Goal: Transaction & Acquisition: Purchase product/service

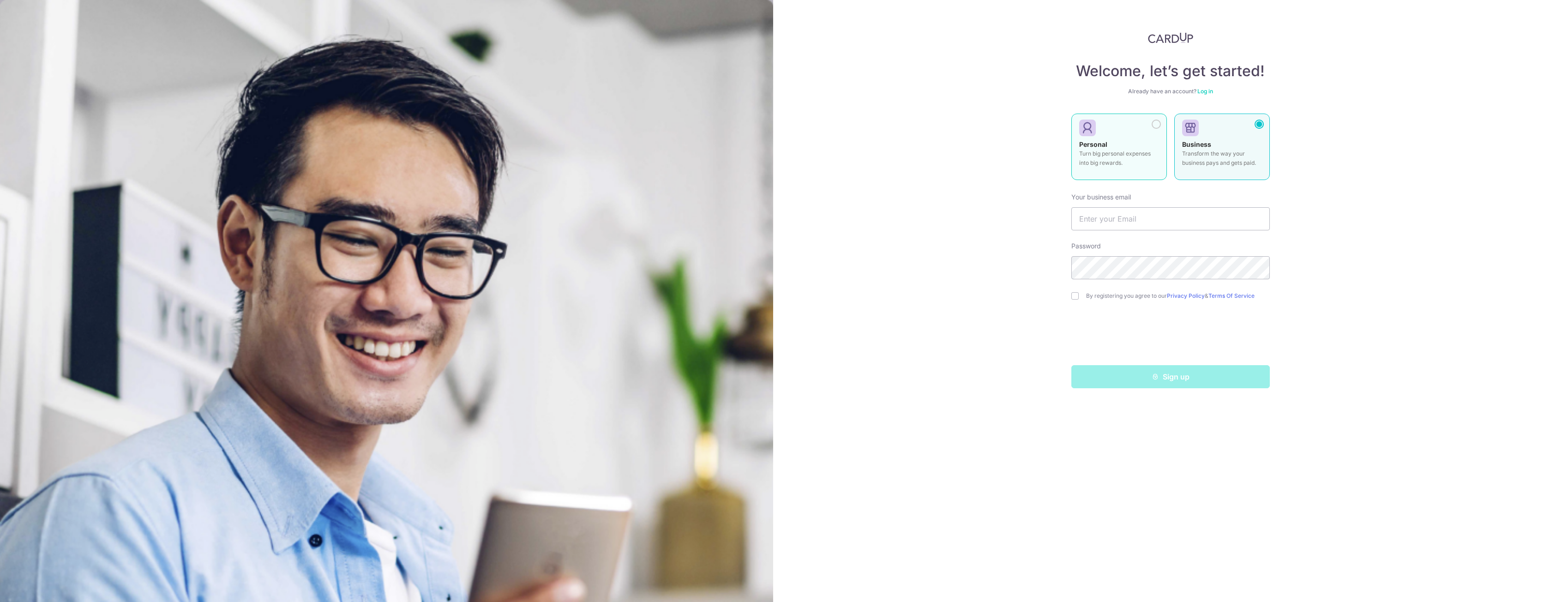
click at [1130, 154] on p "Turn big personal expenses into big rewards." at bounding box center [1119, 158] width 80 height 18
drag, startPoint x: 1130, startPoint y: 154, endPoint x: 1123, endPoint y: 212, distance: 58.4
click at [1123, 212] on input "text" at bounding box center [1171, 218] width 199 height 23
type input "jeremyyong89@gmail.com"
click at [1123, 297] on label "By registering you agree to our Privacy Policy & Terms Of Service" at bounding box center [1178, 296] width 184 height 8
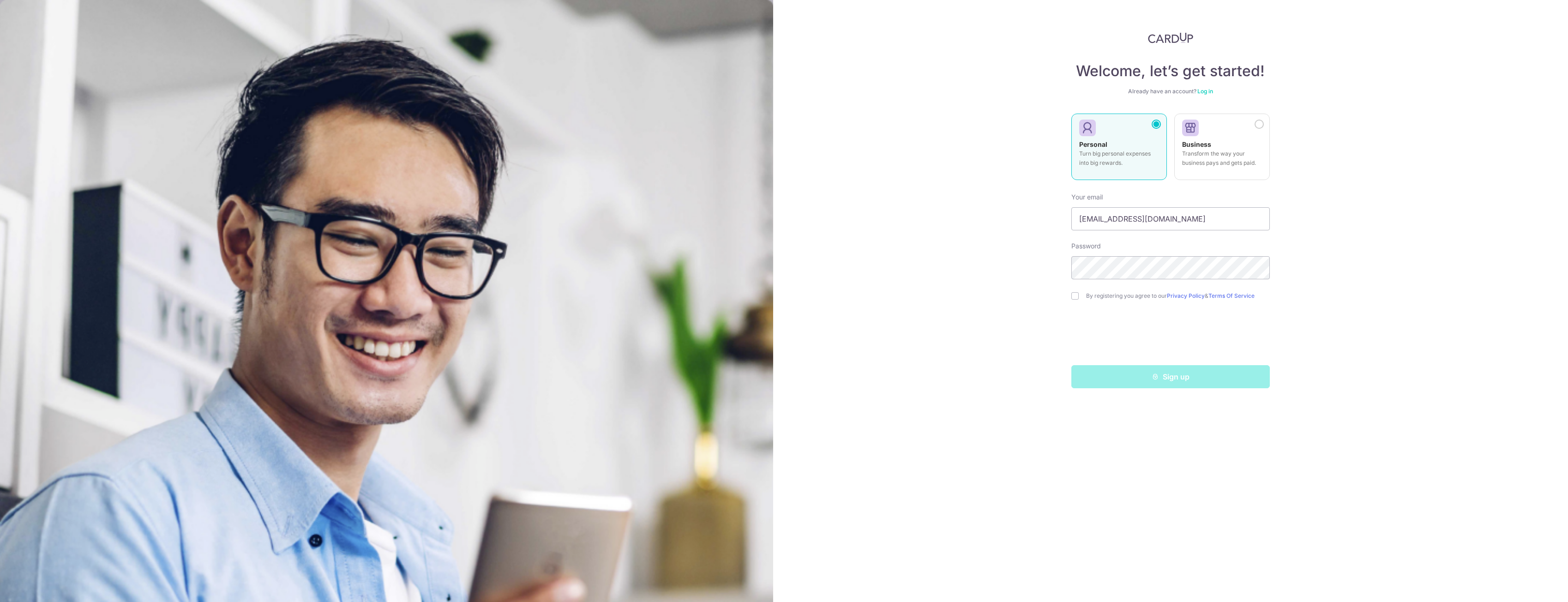
click at [1094, 297] on label "By registering you agree to our Privacy Policy & Terms Of Service" at bounding box center [1178, 296] width 184 height 8
click at [1080, 286] on form "Your email jeremyyong89@gmail.com Password By registering you agree to our Priv…" at bounding box center [1171, 286] width 199 height 202
click at [1084, 296] on div "By registering you agree to our Privacy Policy & Terms Of Service" at bounding box center [1171, 296] width 199 height 11
click at [1072, 290] on form "Your email jeremyyong89@gmail.com Password By registering you agree to our Priv…" at bounding box center [1171, 286] width 199 height 202
click at [1079, 293] on div "By registering you agree to our Privacy Policy & Terms Of Service" at bounding box center [1171, 296] width 199 height 11
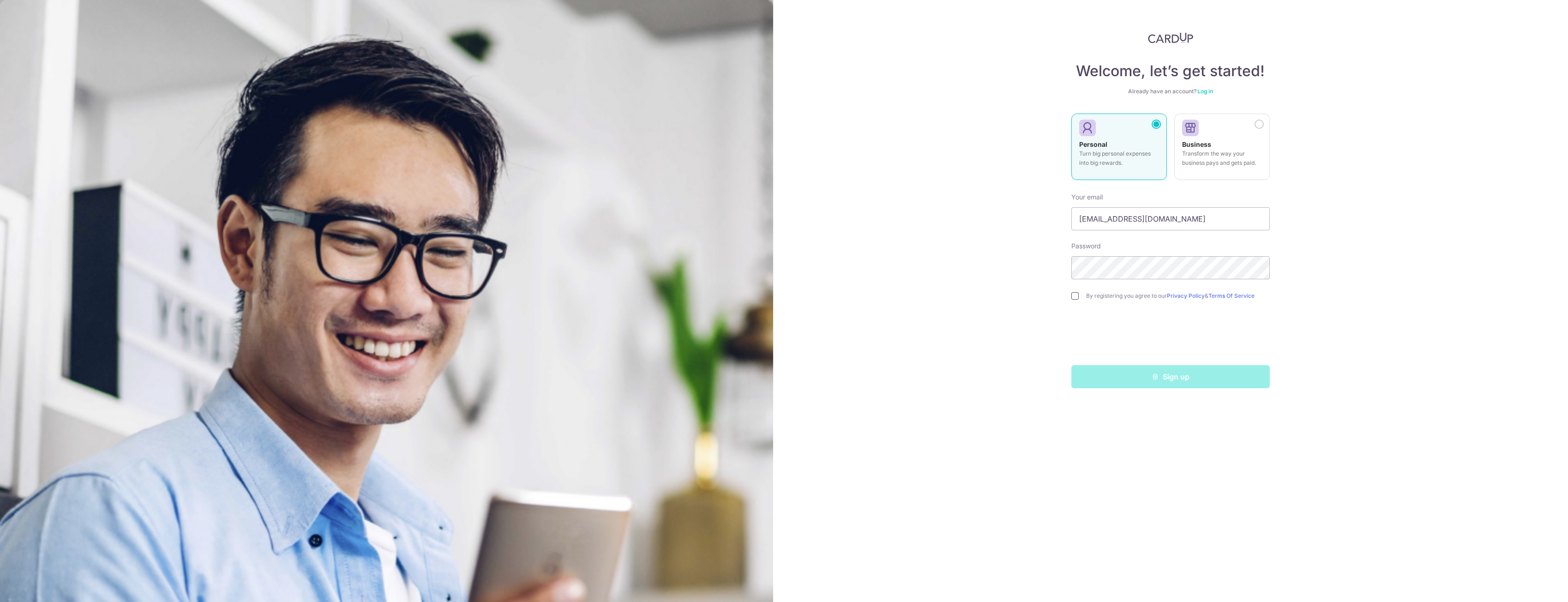
click at [1077, 295] on input "checkbox" at bounding box center [1075, 296] width 8 height 8
checkbox input "true"
click at [1195, 377] on button "Sign up" at bounding box center [1171, 377] width 199 height 23
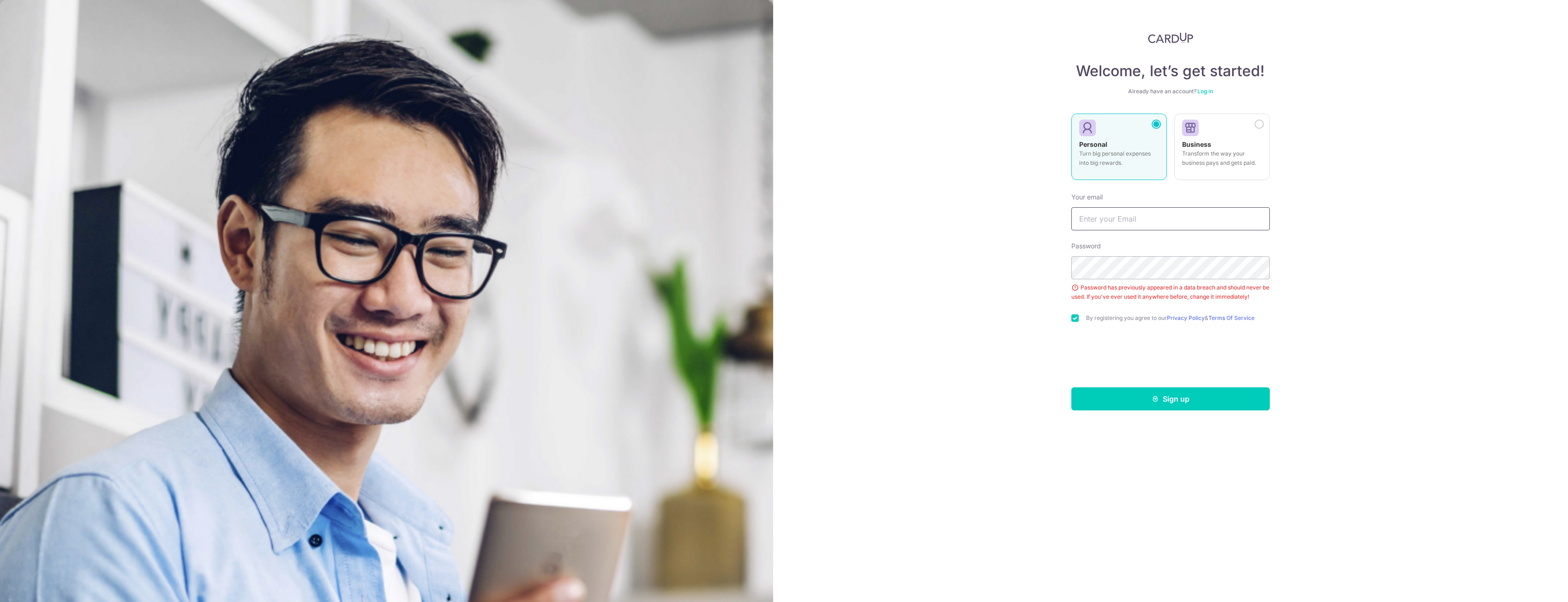
click at [1144, 227] on input "text" at bounding box center [1171, 218] width 199 height 23
type input "[EMAIL_ADDRESS][DOMAIN_NAME]"
click at [1186, 393] on button "Sign up" at bounding box center [1171, 399] width 199 height 23
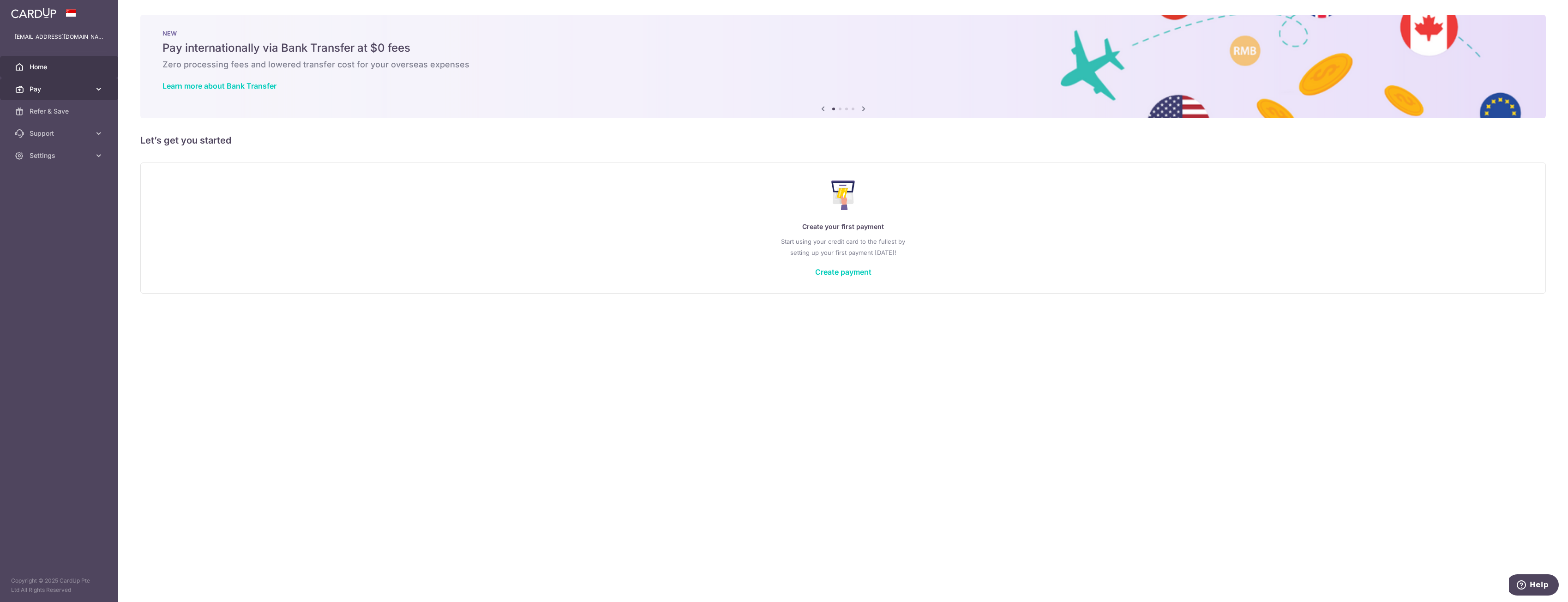
click at [89, 88] on span "Pay" at bounding box center [60, 89] width 61 height 9
click at [74, 110] on span "Payments" at bounding box center [60, 112] width 61 height 9
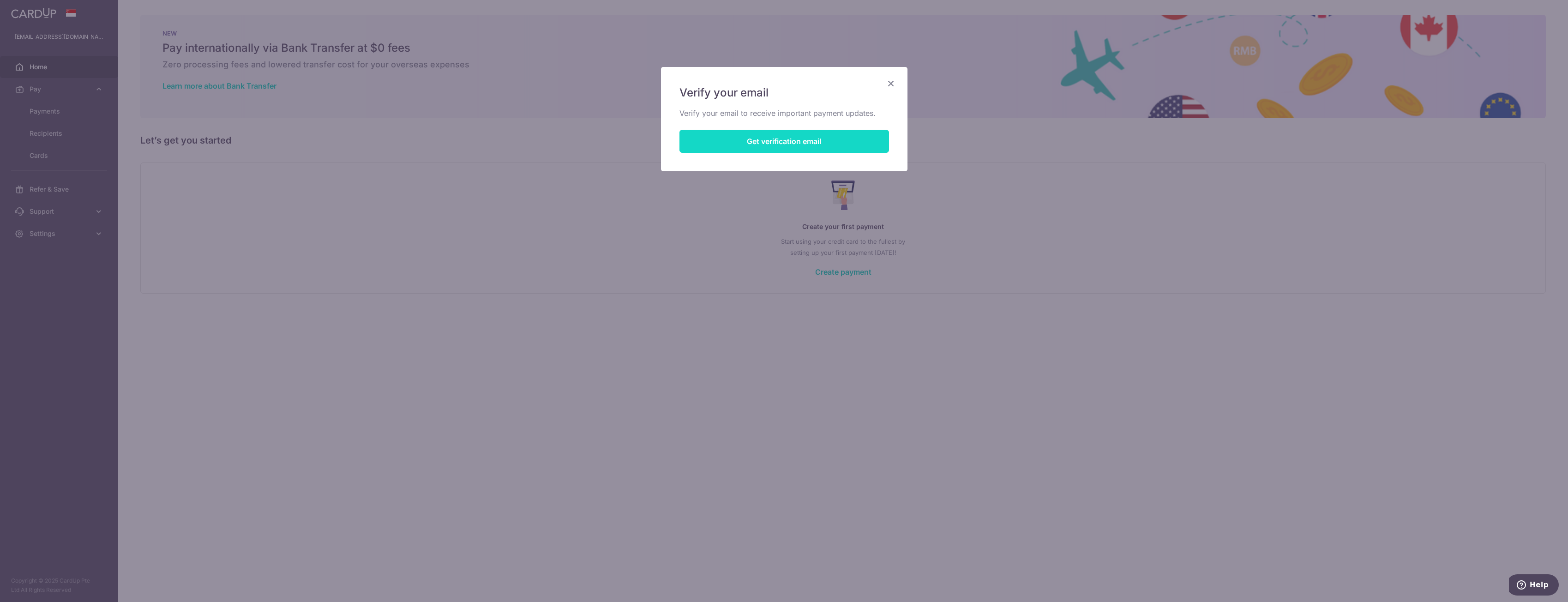
click at [788, 143] on button "Get verification email" at bounding box center [784, 141] width 209 height 23
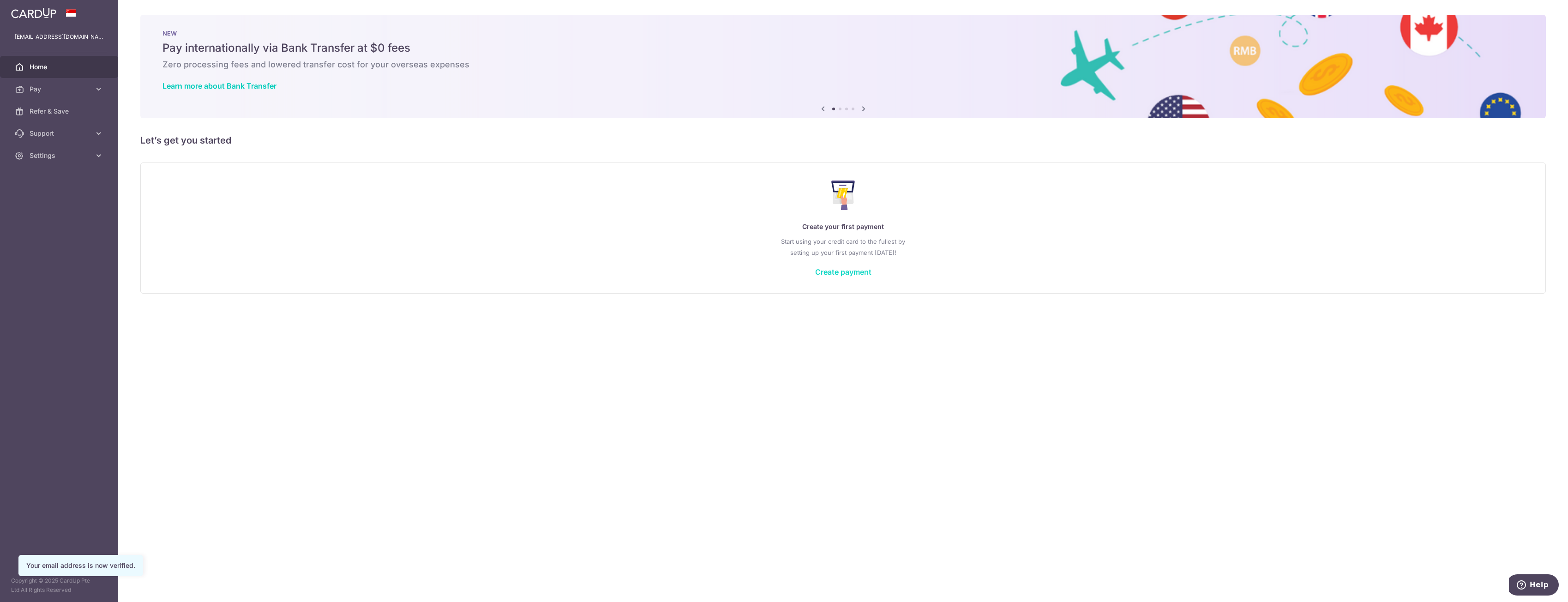
click at [855, 272] on link "Create payment" at bounding box center [843, 272] width 57 height 9
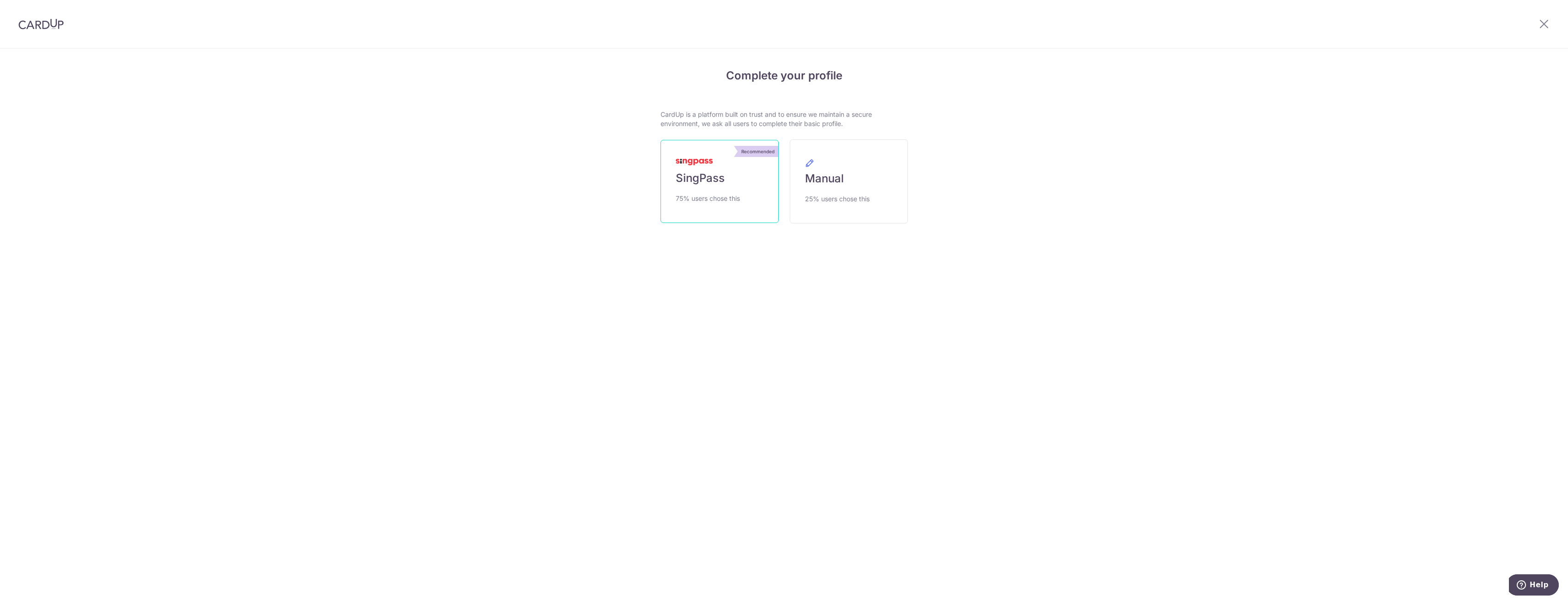
click at [738, 202] on span "75% users chose this" at bounding box center [708, 199] width 64 height 11
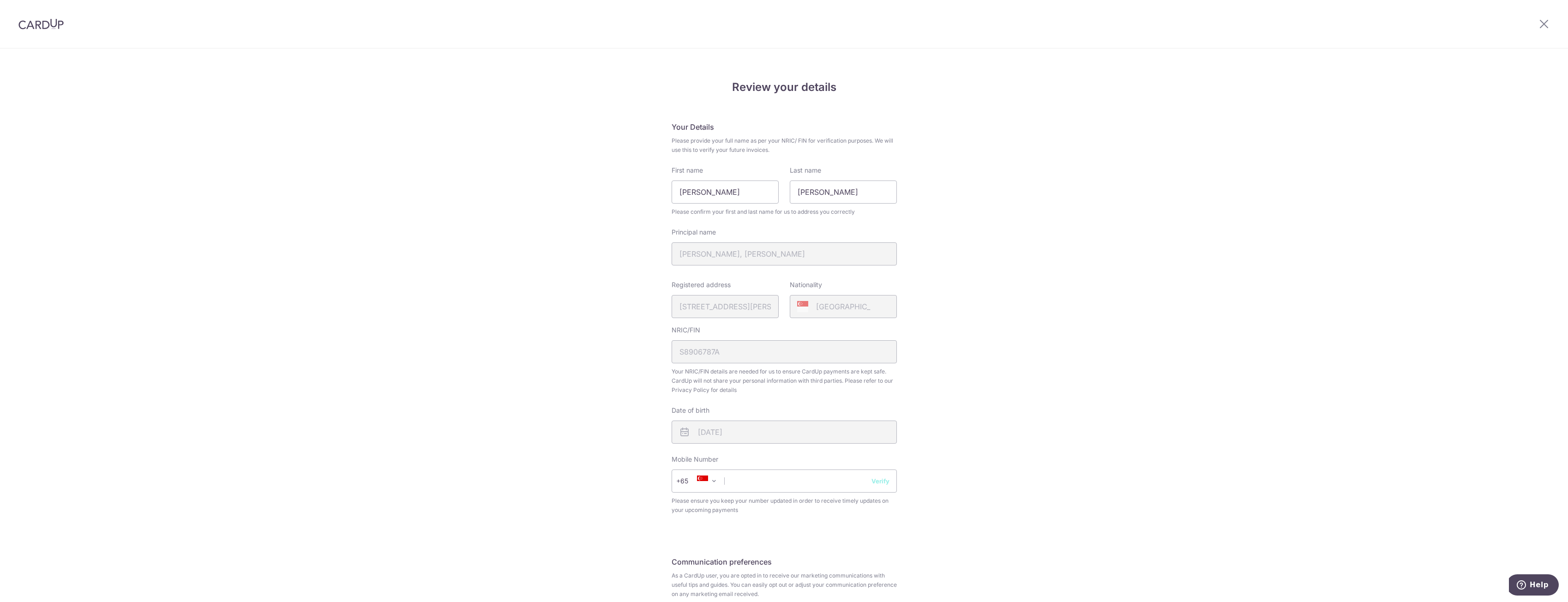
scroll to position [82, 0]
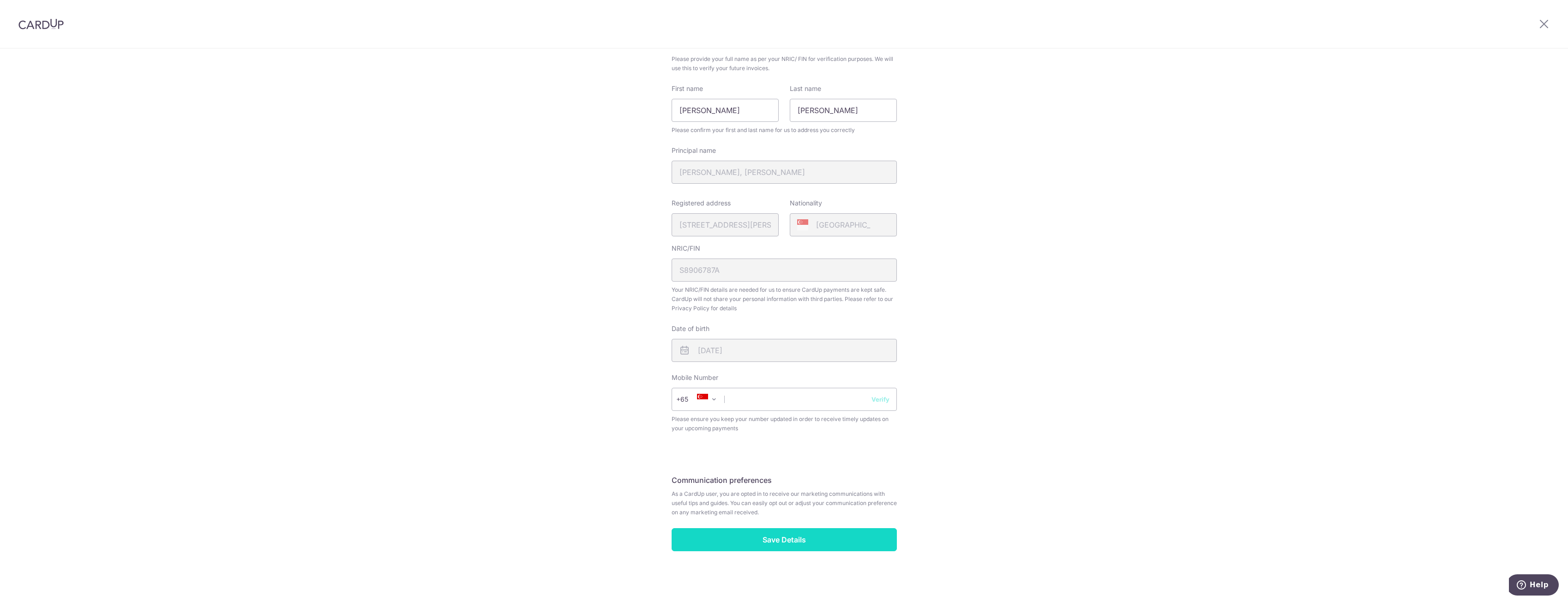
click at [841, 545] on input "Save Details" at bounding box center [784, 539] width 225 height 23
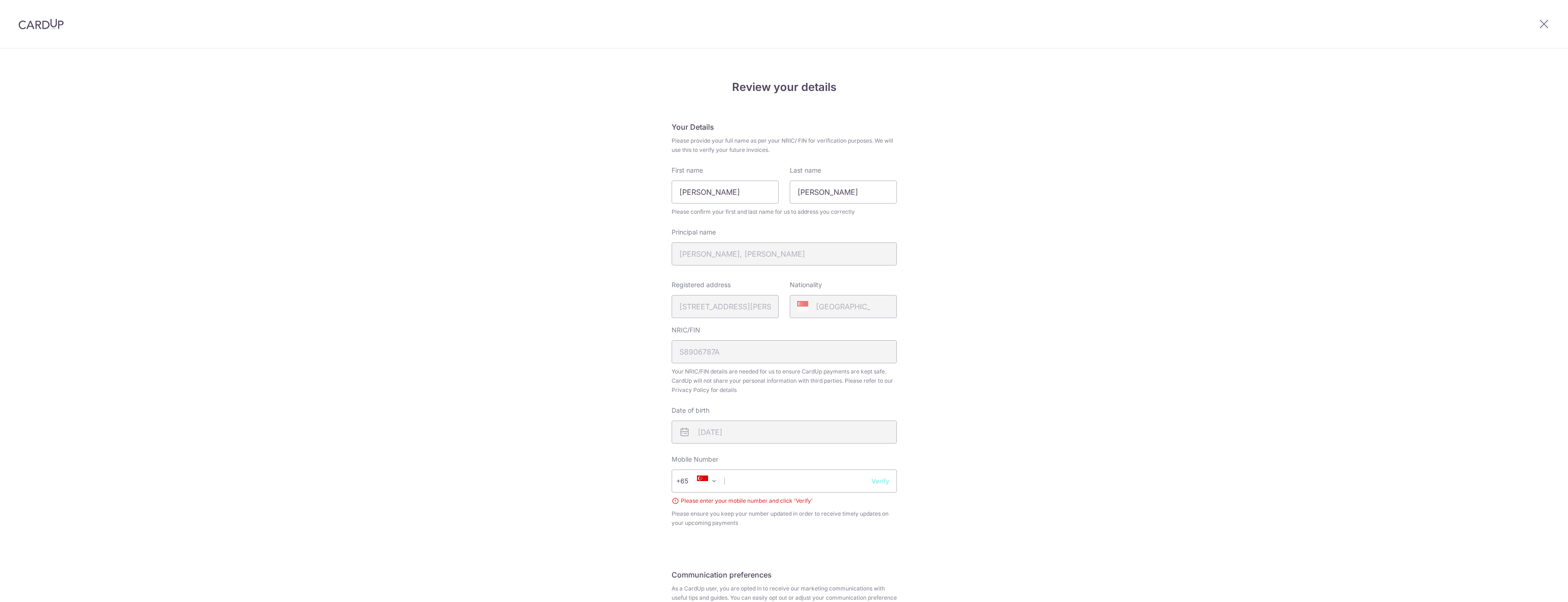
scroll to position [95, 0]
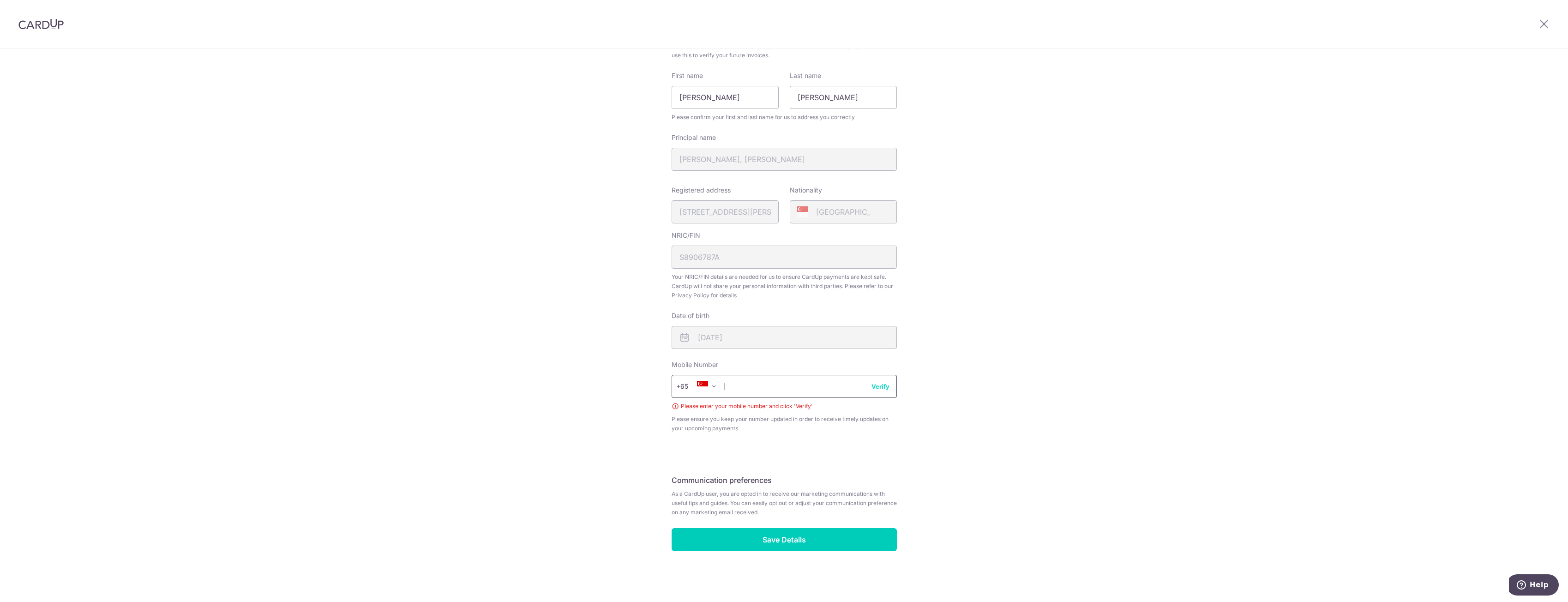
click at [759, 388] on input "text" at bounding box center [784, 387] width 225 height 23
type input "97911186"
click at [875, 387] on button "Verify" at bounding box center [881, 387] width 18 height 9
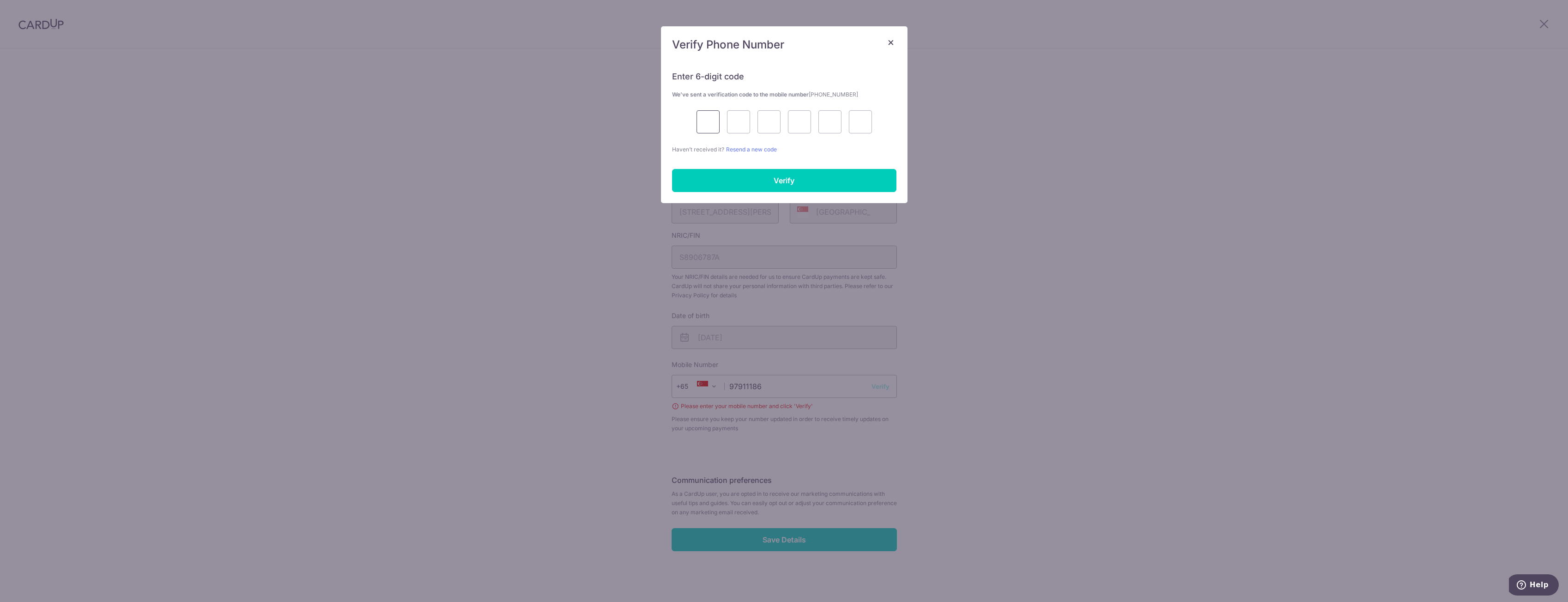
click at [708, 126] on input "text" at bounding box center [708, 121] width 23 height 23
click at [716, 121] on input "text" at bounding box center [708, 121] width 23 height 23
type input "5"
type input "0"
type input "4"
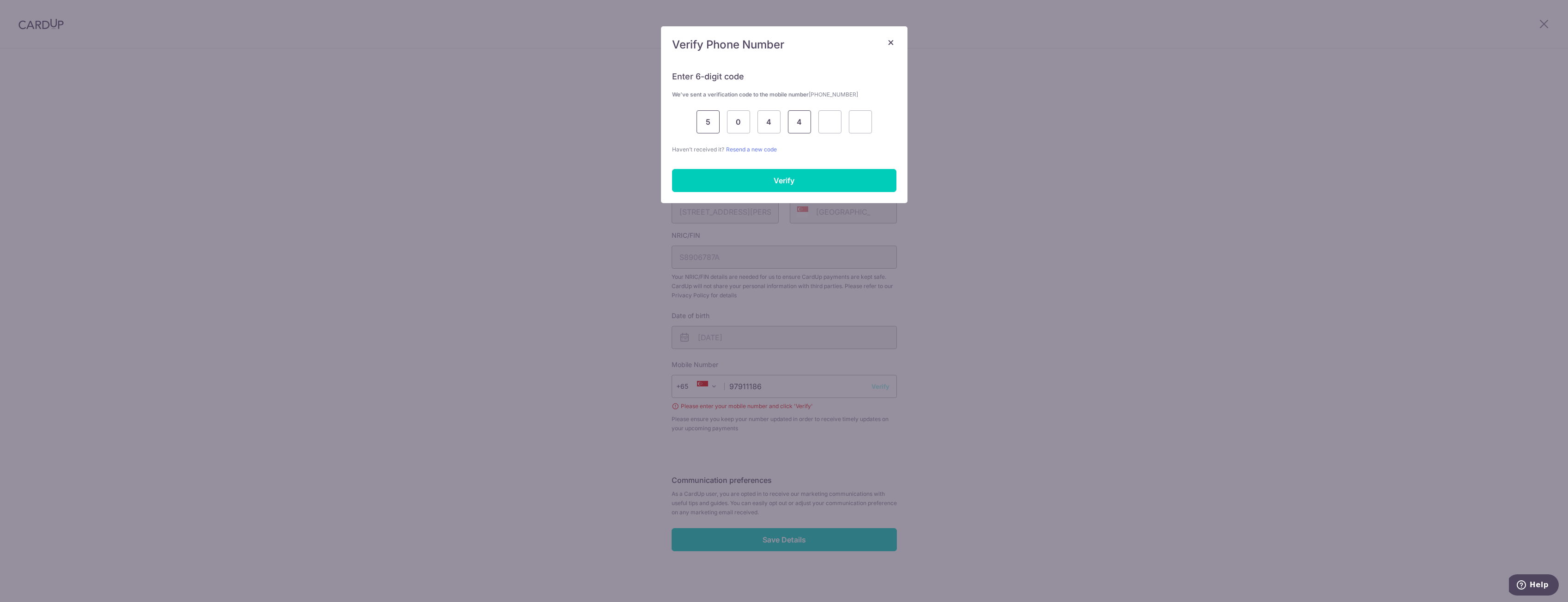
type input "4"
type input "1"
type input "2"
click at [755, 184] on input "Verify" at bounding box center [784, 180] width 225 height 23
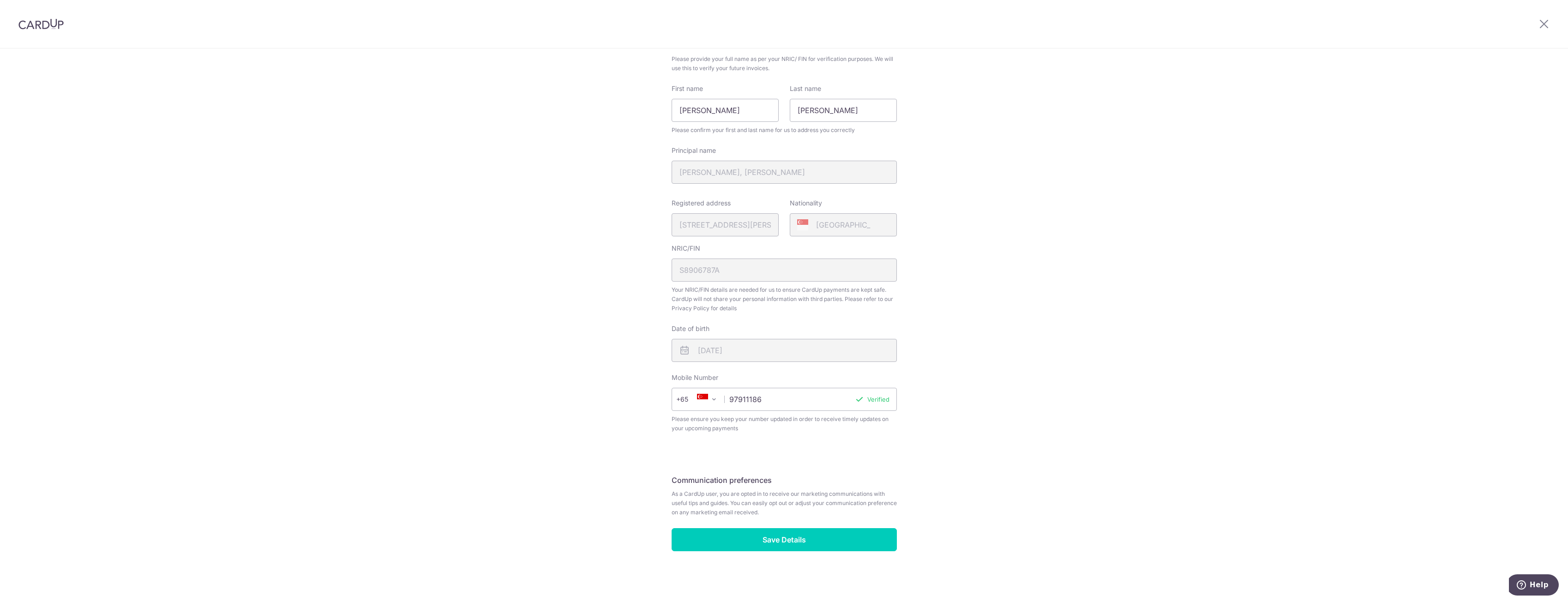
scroll to position [82, 0]
click at [817, 540] on input "Save Details" at bounding box center [784, 539] width 225 height 23
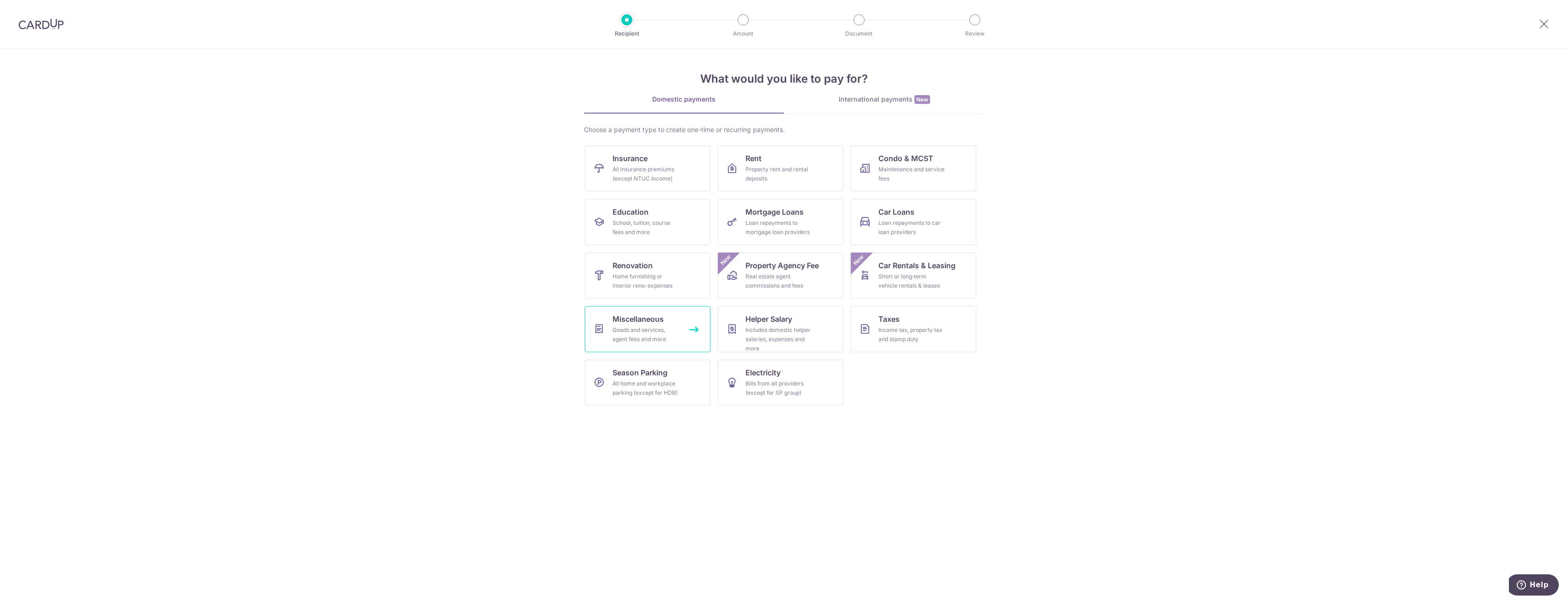
click at [667, 342] on div "Goods and services, agent fees and more" at bounding box center [645, 335] width 66 height 18
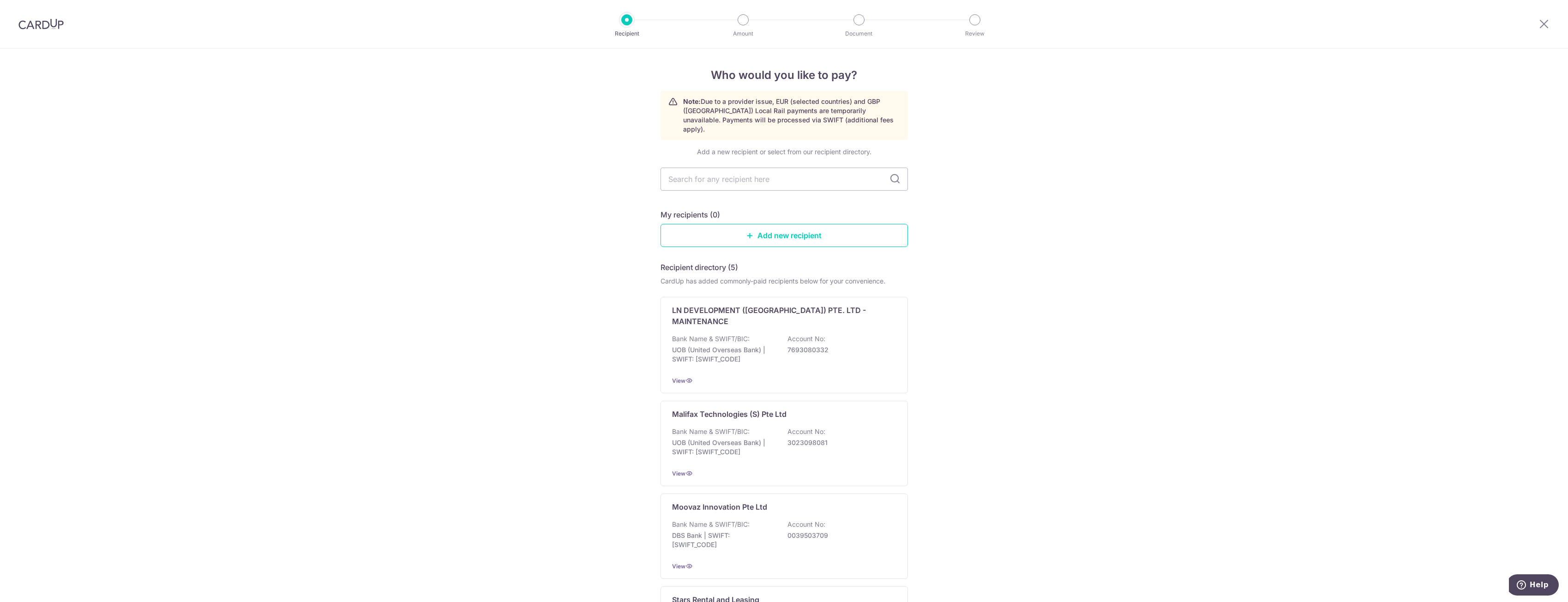
click at [890, 173] on icon at bounding box center [895, 179] width 11 height 11
click at [852, 172] on input "text" at bounding box center [784, 179] width 247 height 23
type input "[PERSON_NAME]"
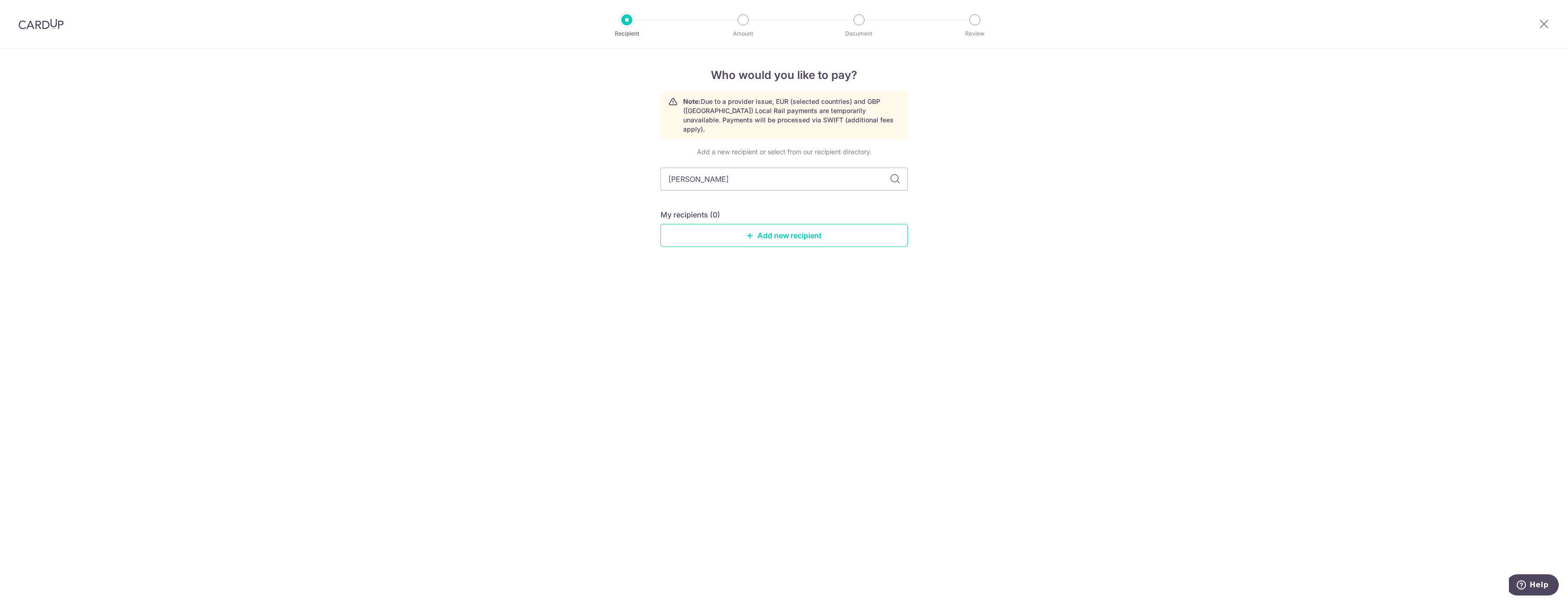
click at [894, 173] on icon at bounding box center [895, 179] width 11 height 11
click at [787, 228] on link "Add new recipient" at bounding box center [784, 235] width 247 height 23
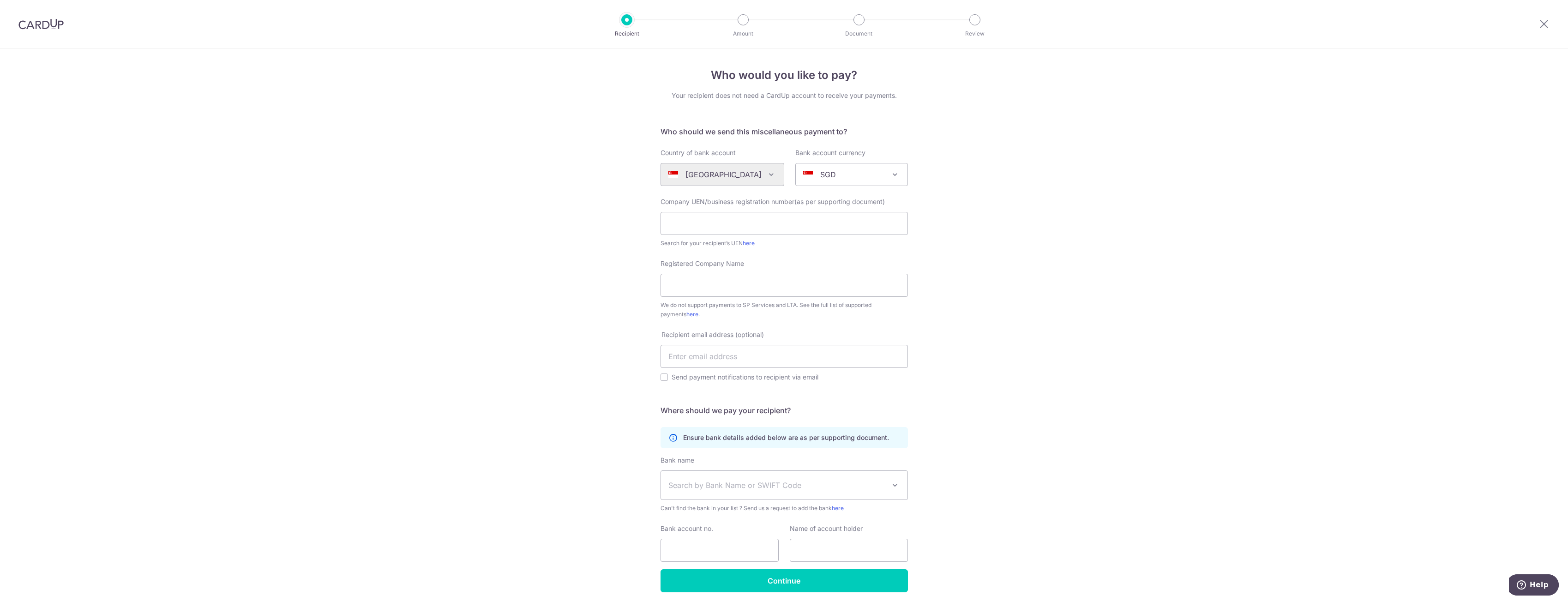
click at [833, 175] on div "SGD" at bounding box center [845, 174] width 82 height 11
click at [716, 174] on div "Algeria Andorra Angola Anguilla Argentina Armenia Aruba Australia Austria Azerb…" at bounding box center [723, 174] width 124 height 23
click at [833, 225] on input "text" at bounding box center [784, 223] width 247 height 23
type input "200107436w"
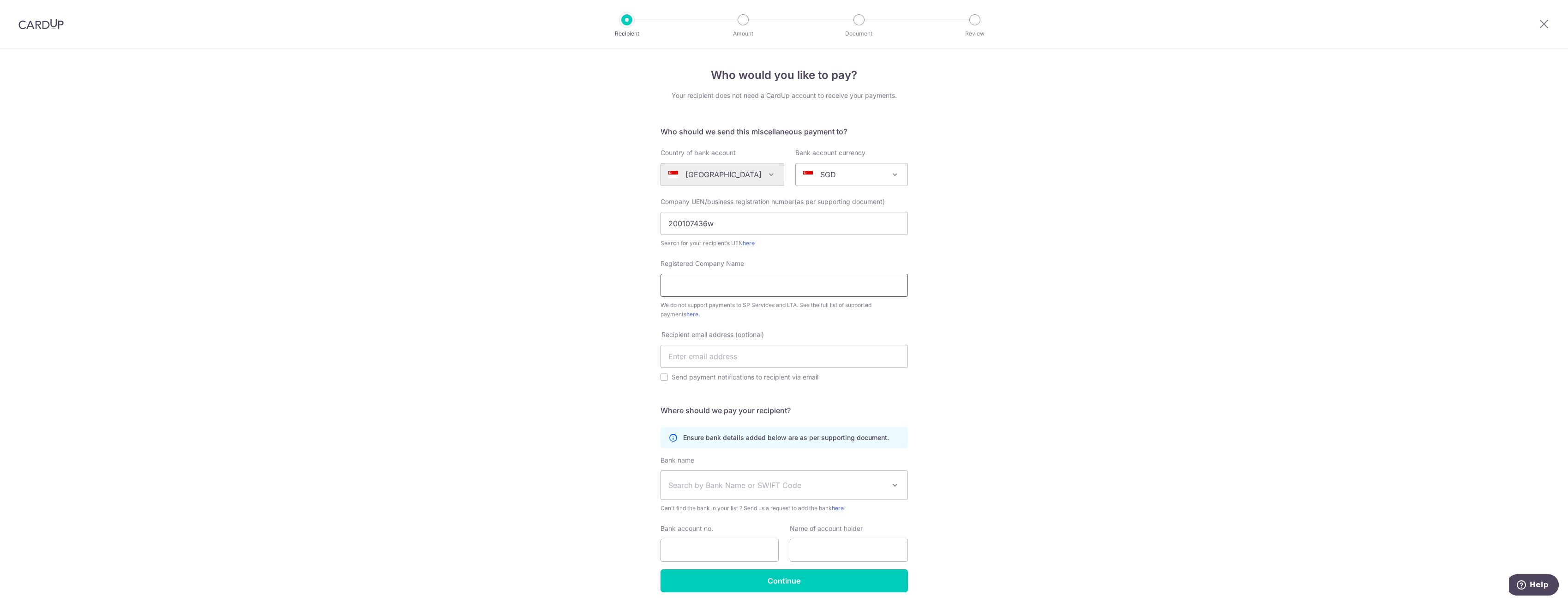
click at [812, 293] on input "Registered Company Name" at bounding box center [784, 285] width 247 height 23
type input "fiore dorato"
click at [812, 364] on input "text" at bounding box center [784, 357] width 247 height 23
click at [752, 490] on span "Search by Bank Name or SWIFT Code" at bounding box center [777, 485] width 217 height 11
type input "dbs"
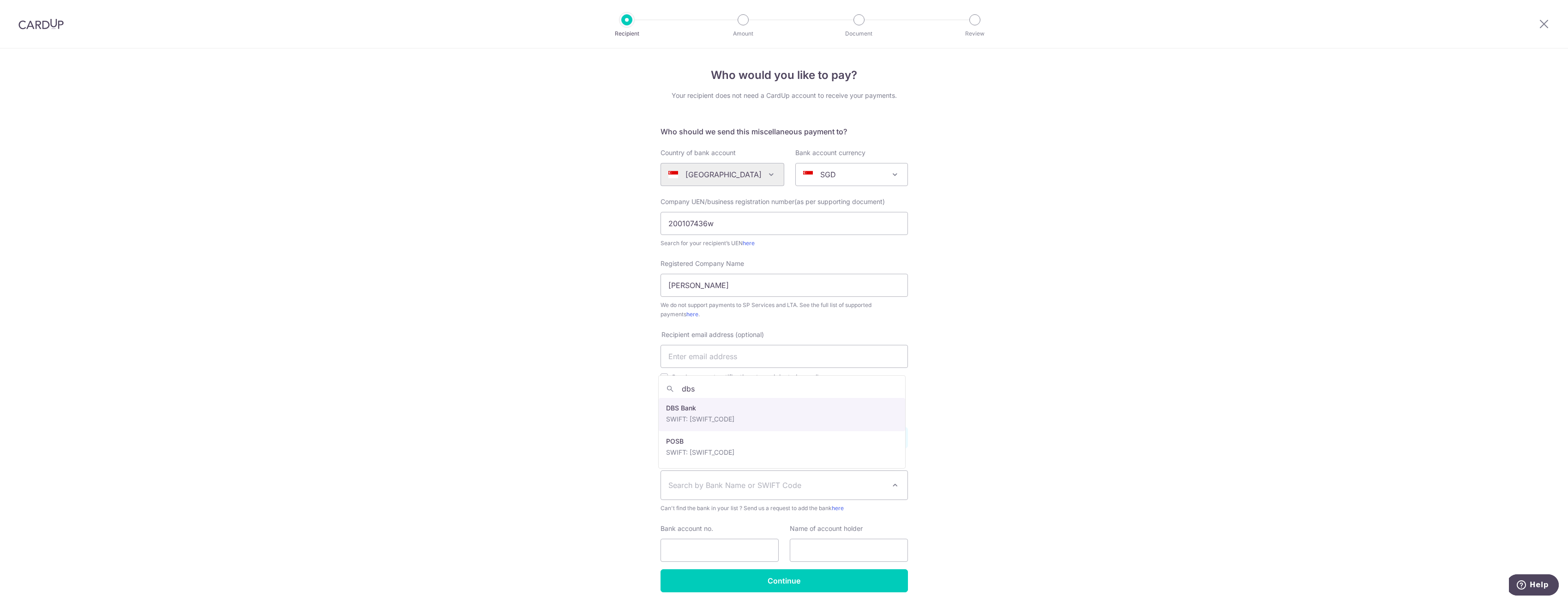
select select "6"
click at [746, 544] on input "Bank account no." at bounding box center [719, 550] width 118 height 23
type input "0489002484"
click at [826, 545] on input "text" at bounding box center [849, 550] width 118 height 23
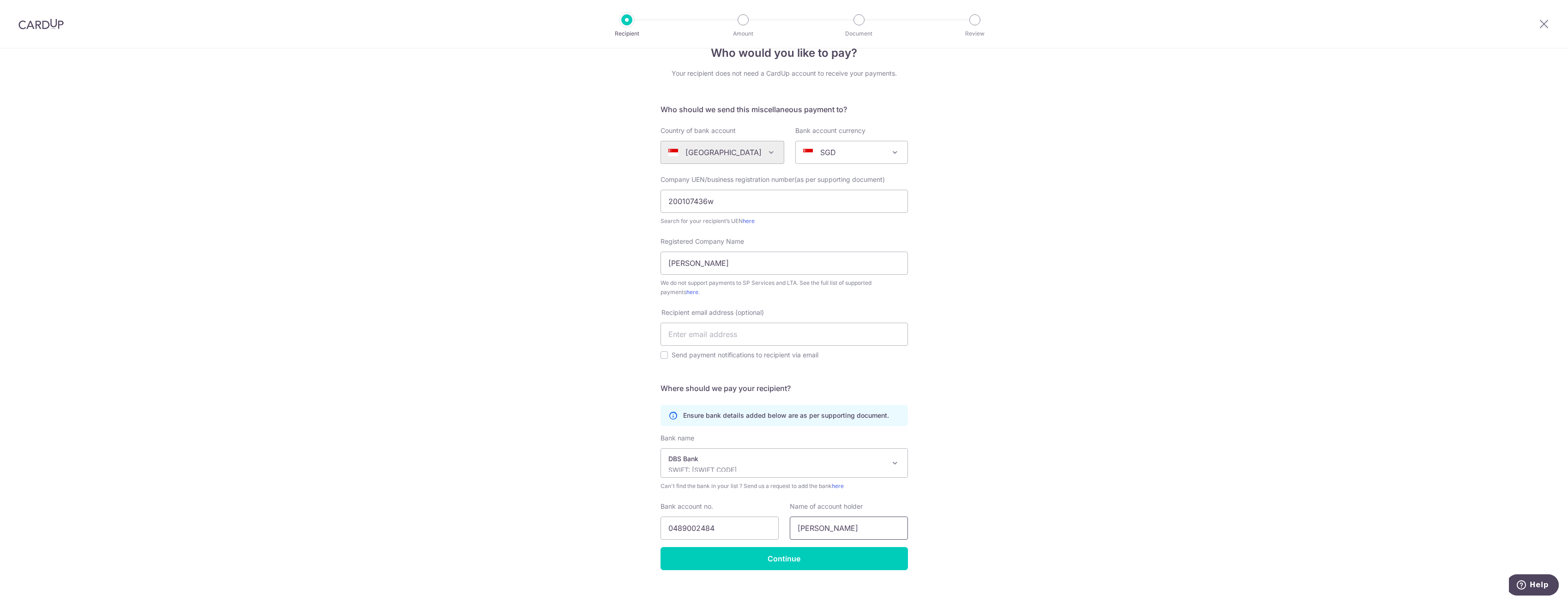
scroll to position [34, 0]
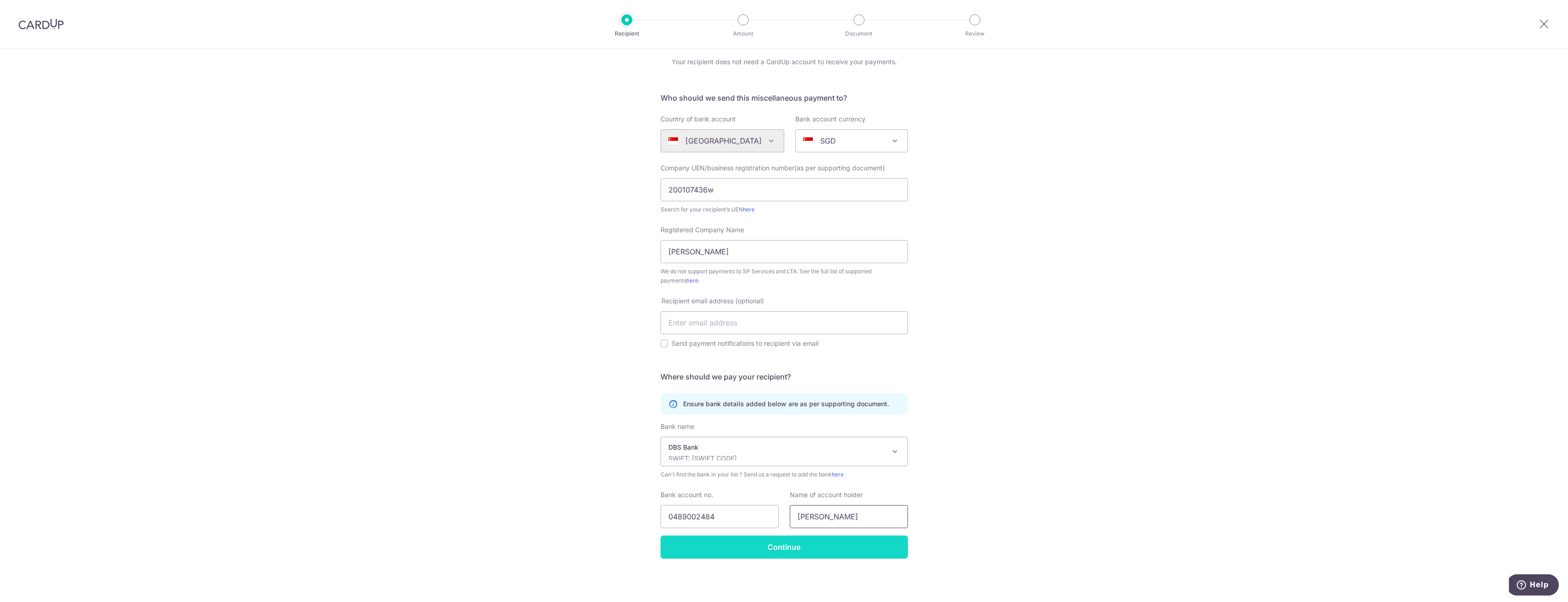
type input "fiore"
click at [772, 551] on input "Continue" at bounding box center [784, 547] width 247 height 23
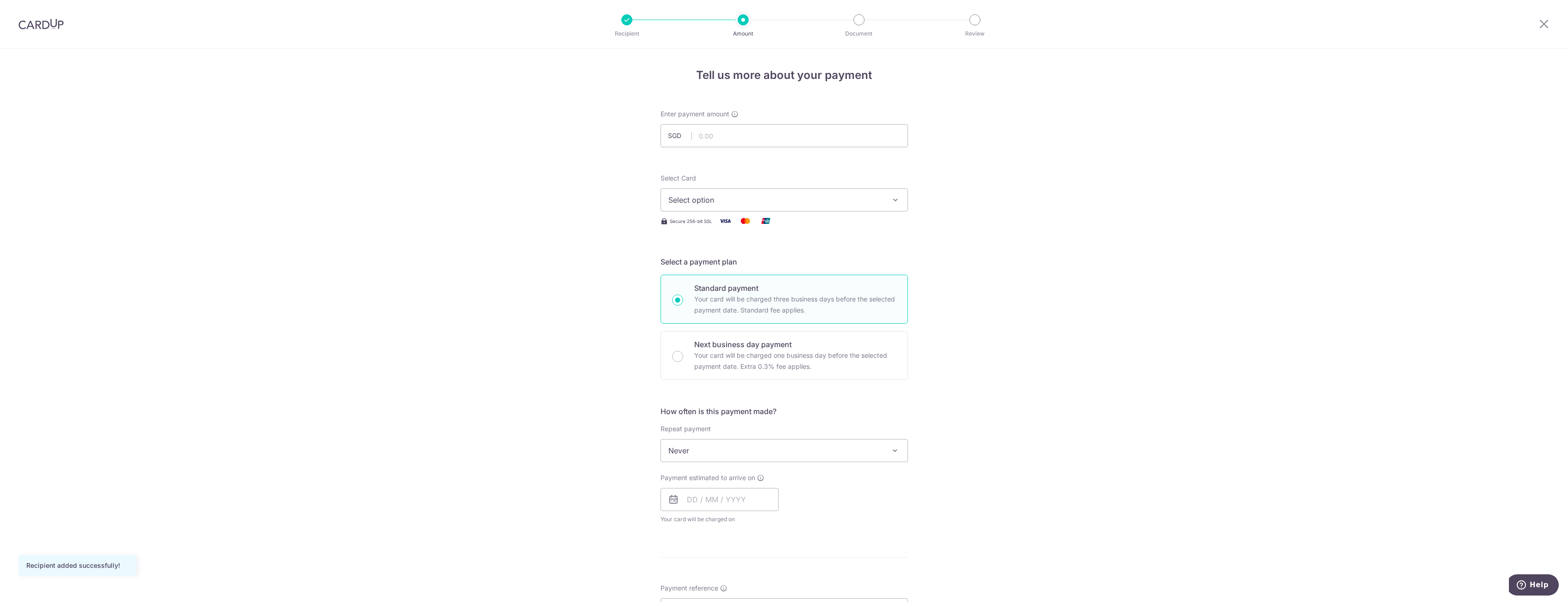
click at [836, 452] on span "Never" at bounding box center [784, 450] width 247 height 22
click at [700, 497] on input "text" at bounding box center [719, 500] width 118 height 23
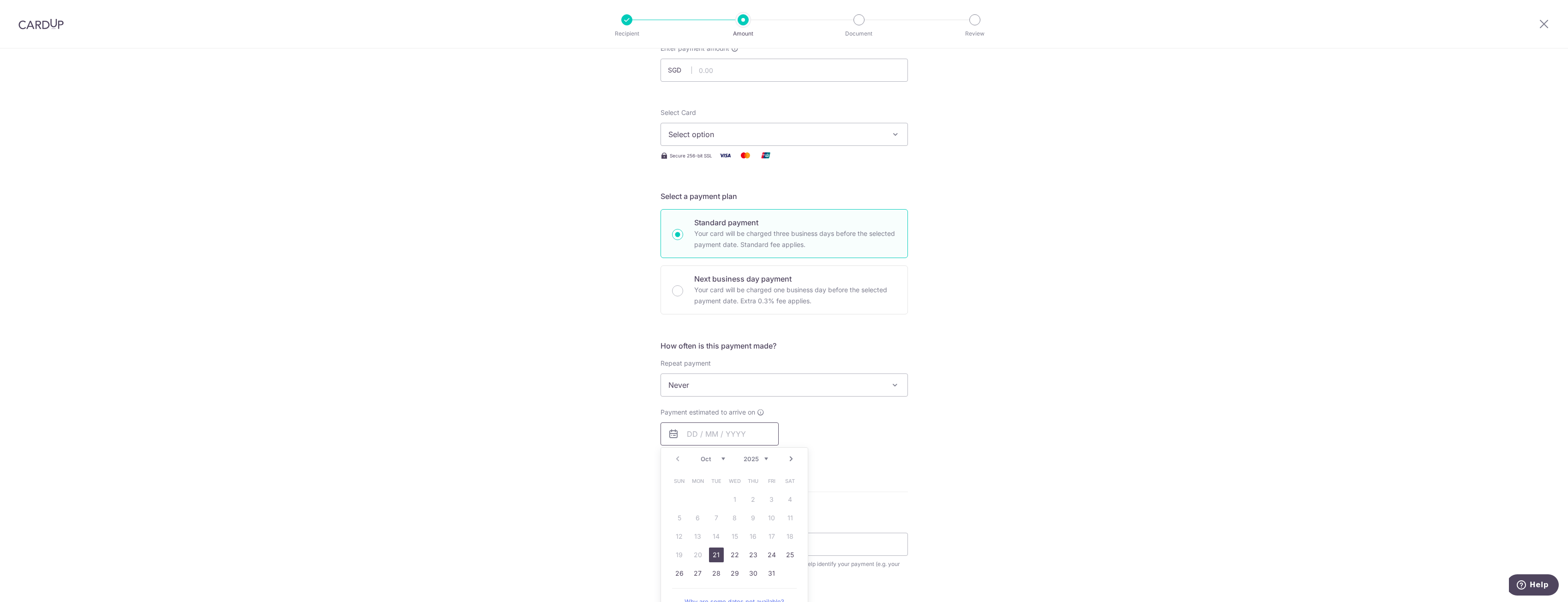
scroll to position [185, 0]
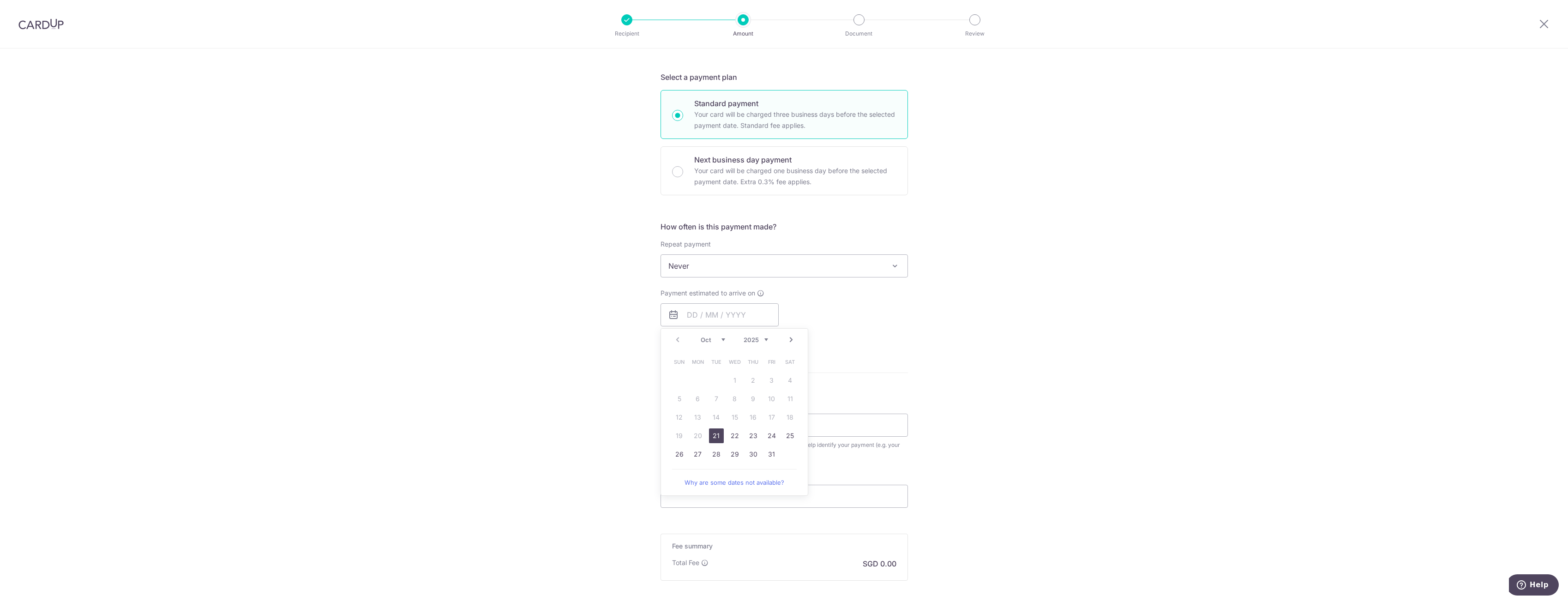
click at [717, 439] on link "21" at bounding box center [716, 435] width 15 height 15
type input "21/10/2025"
click at [687, 308] on input "21/10/2025" at bounding box center [719, 315] width 118 height 23
click at [1074, 380] on div "Tell us more about your payment Enter payment amount SGD Recipient added succes…" at bounding box center [784, 300] width 1568 height 873
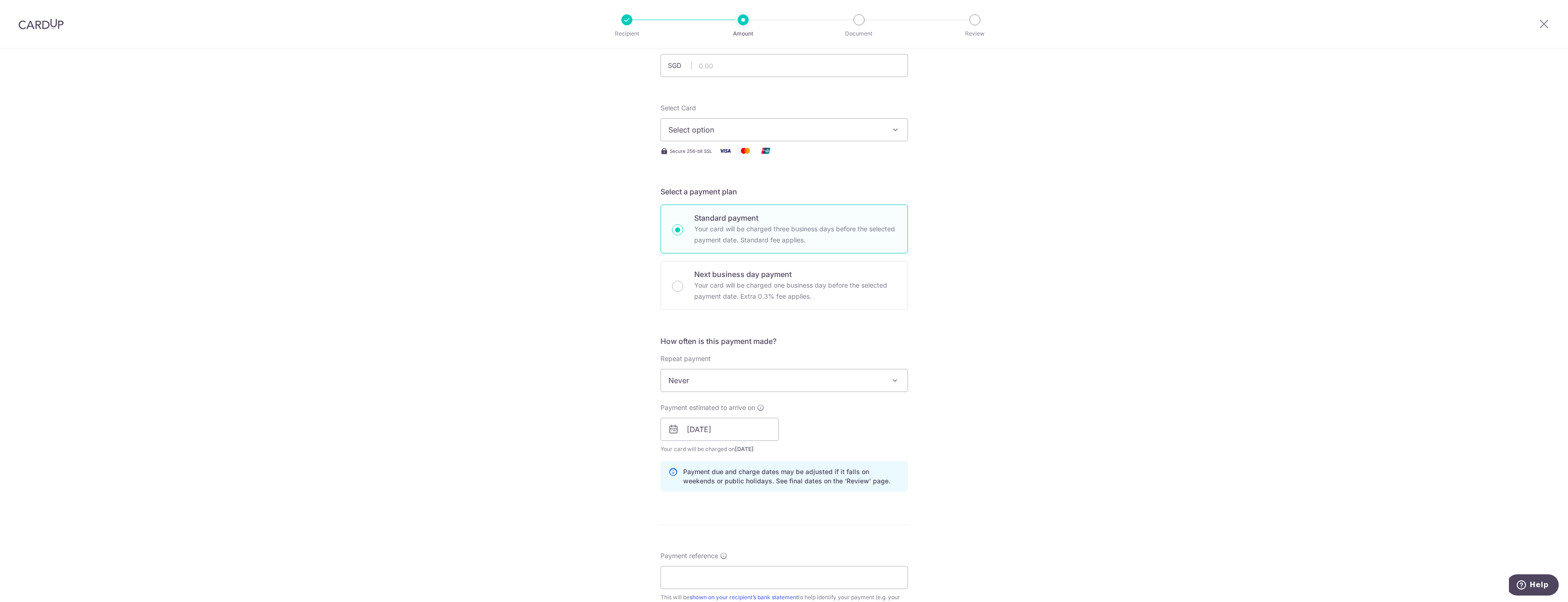
scroll to position [0, 0]
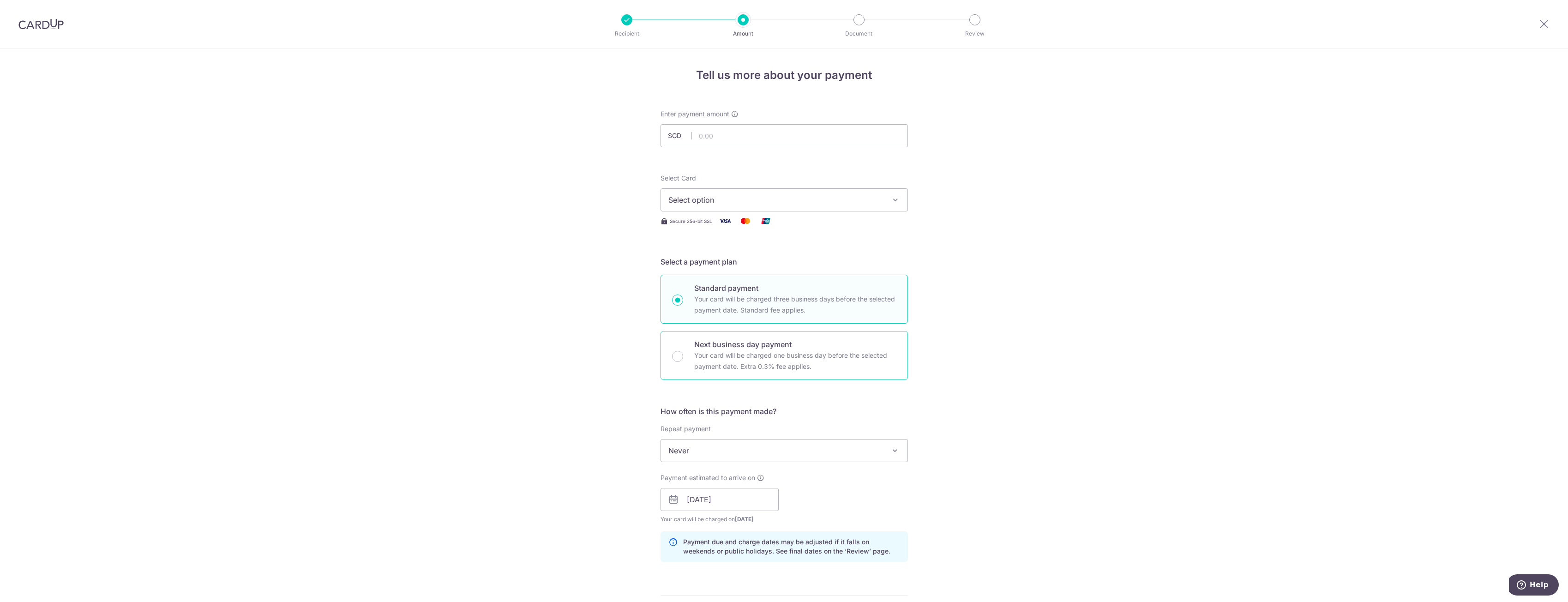
click at [790, 370] on p "Your card will be charged one business day before the selected payment date. Ex…" at bounding box center [795, 361] width 202 height 22
click at [684, 362] on input "Next business day payment Your card will be charged one business day before the…" at bounding box center [677, 356] width 11 height 11
radio input "false"
radio input "true"
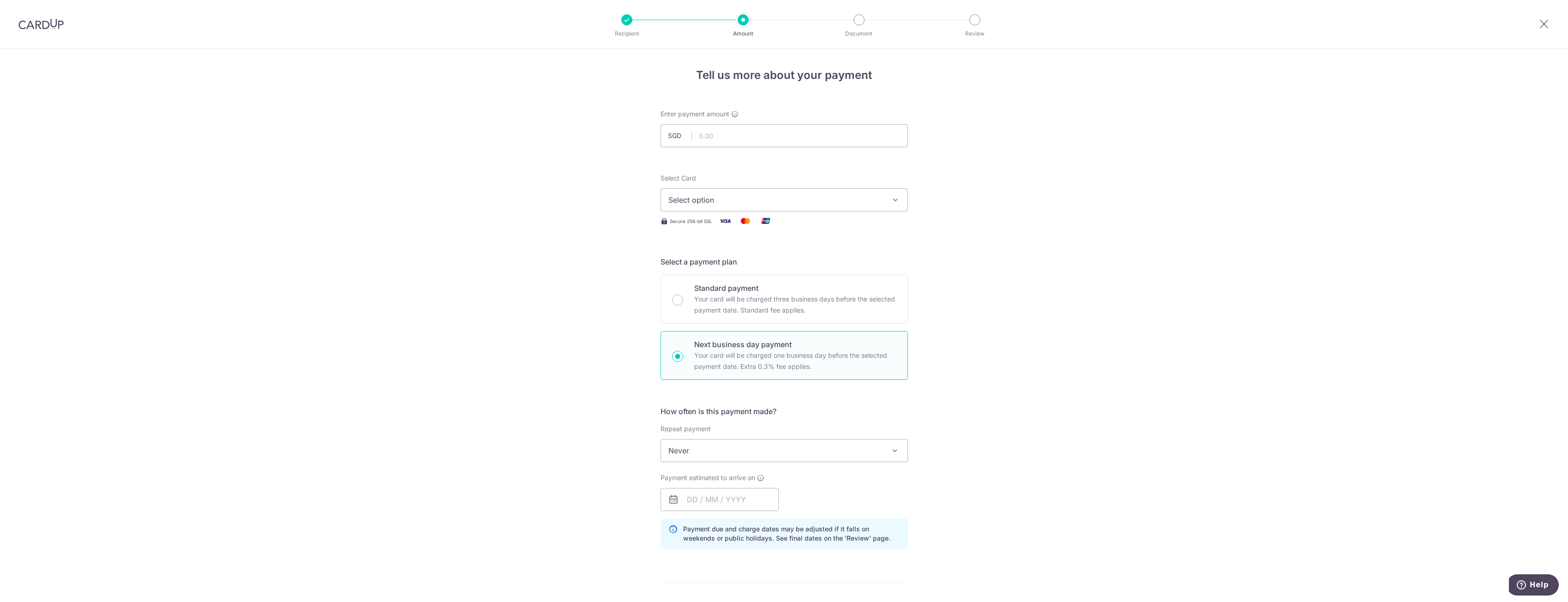
click at [730, 452] on span "Never" at bounding box center [784, 450] width 247 height 22
click at [730, 449] on span "Never" at bounding box center [784, 450] width 247 height 22
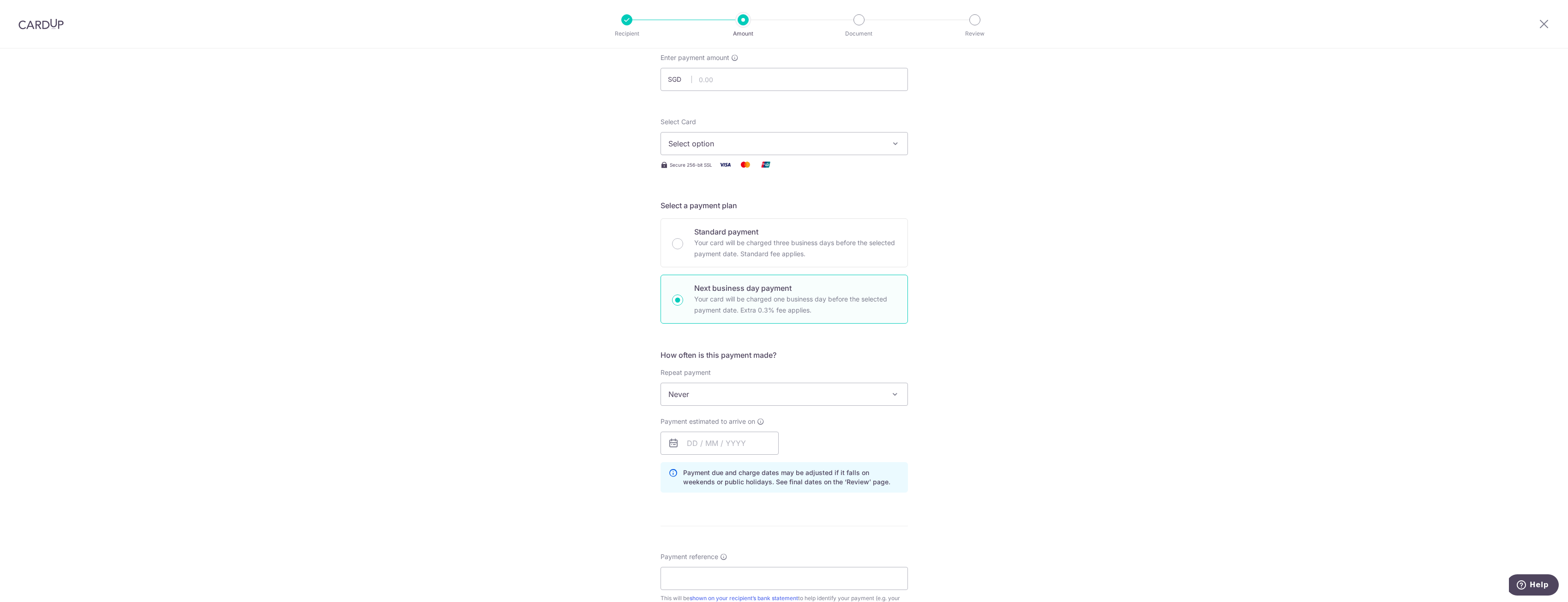
scroll to position [231, 0]
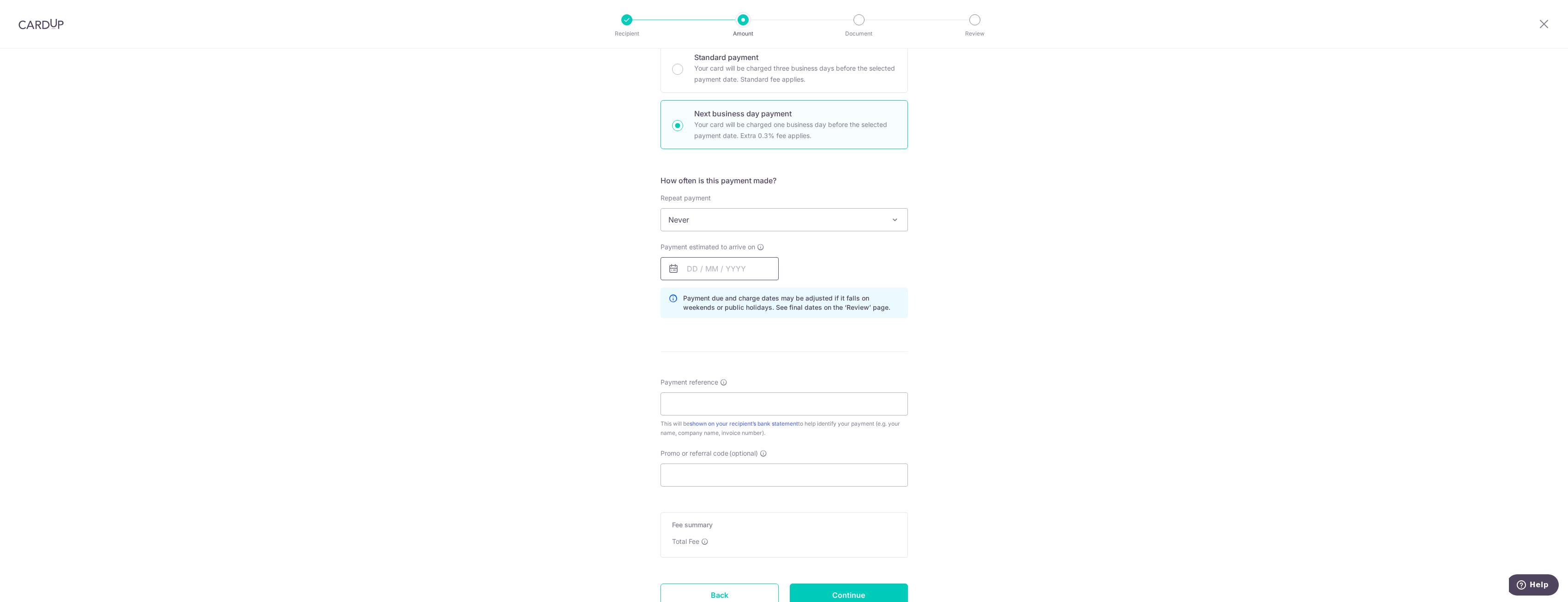
click at [687, 267] on input "text" at bounding box center [719, 269] width 118 height 23
click at [750, 368] on link "16" at bounding box center [753, 371] width 15 height 15
type input "[DATE]"
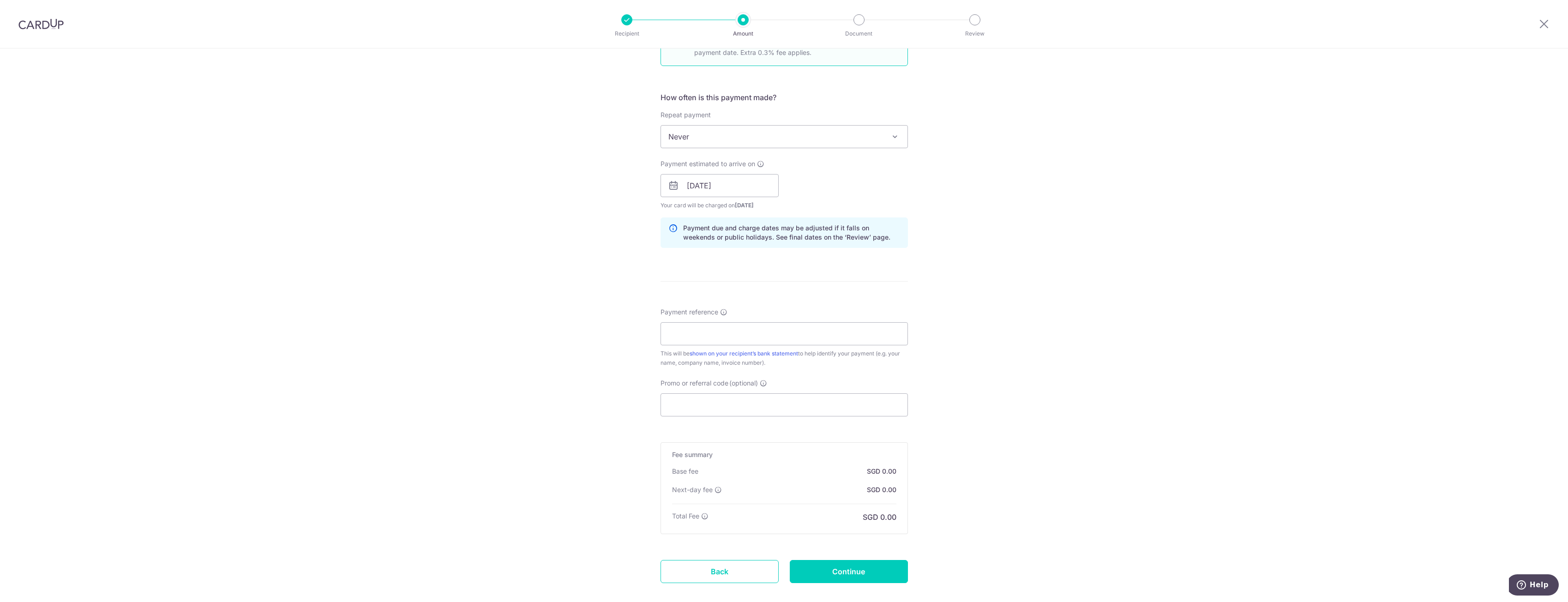
scroll to position [364, 0]
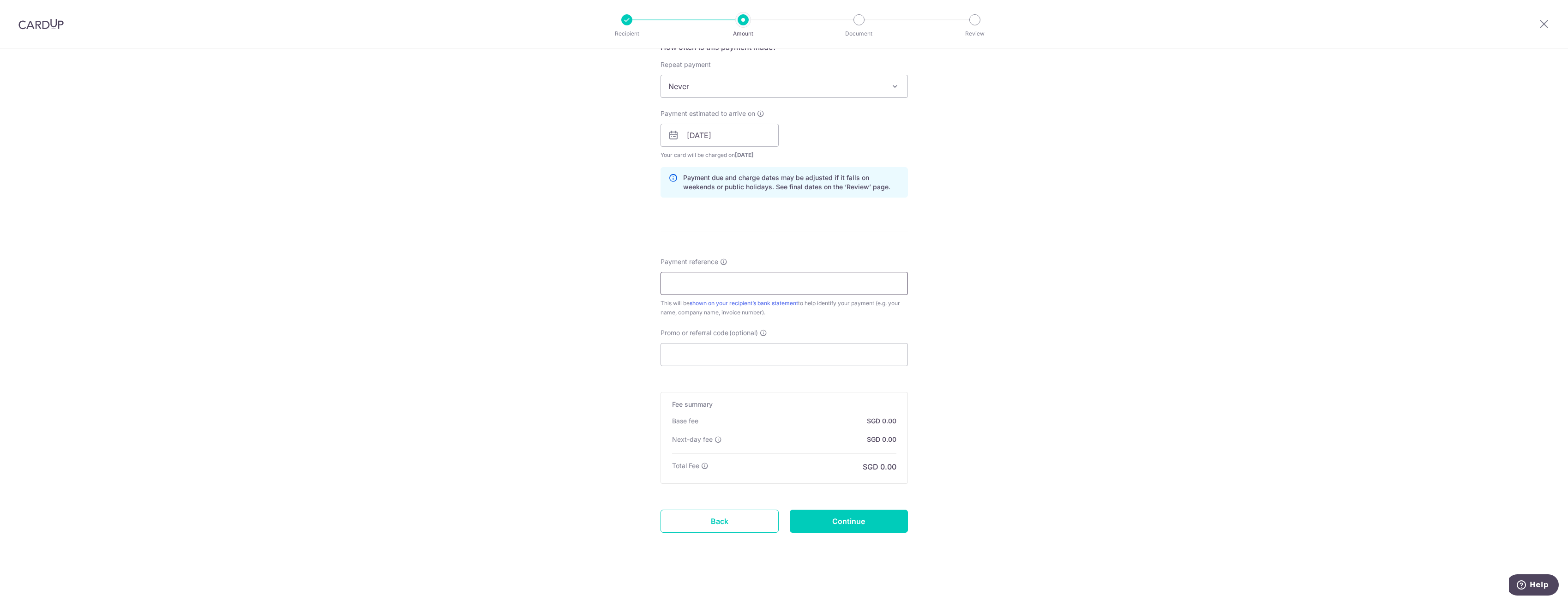
click at [732, 284] on input "Payment reference" at bounding box center [784, 283] width 247 height 23
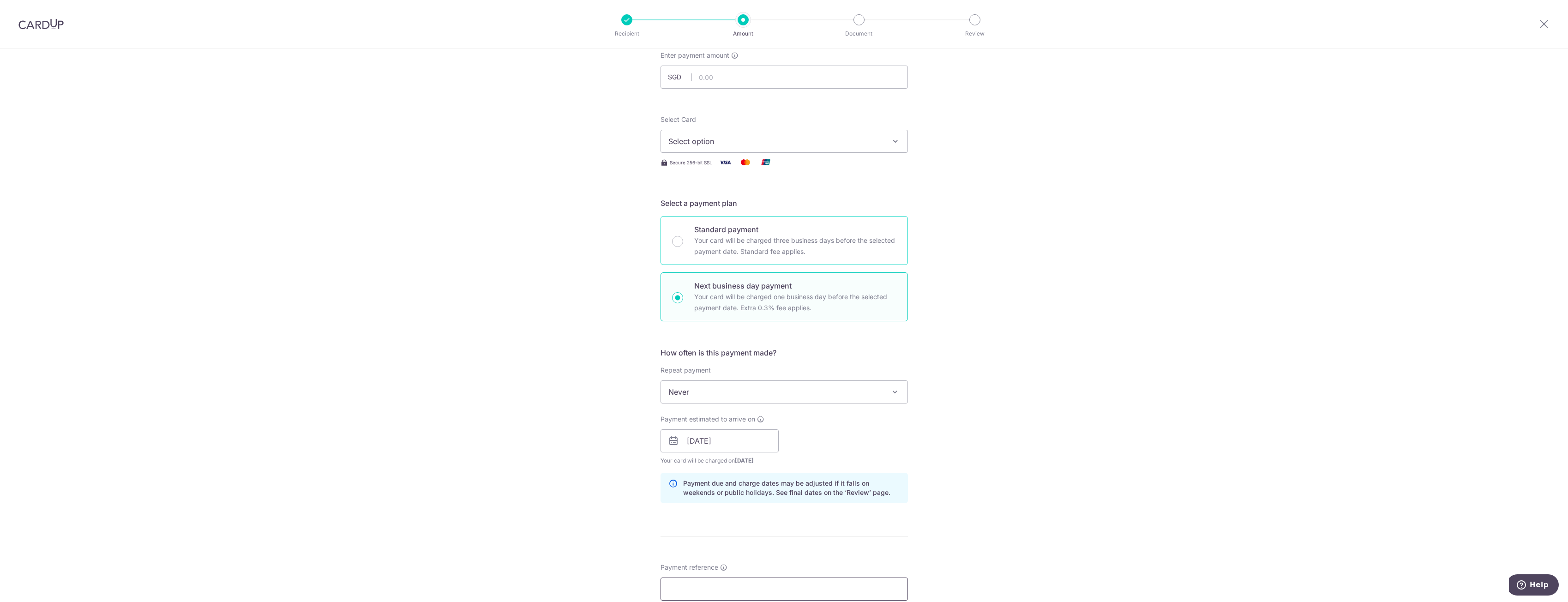
scroll to position [41, 0]
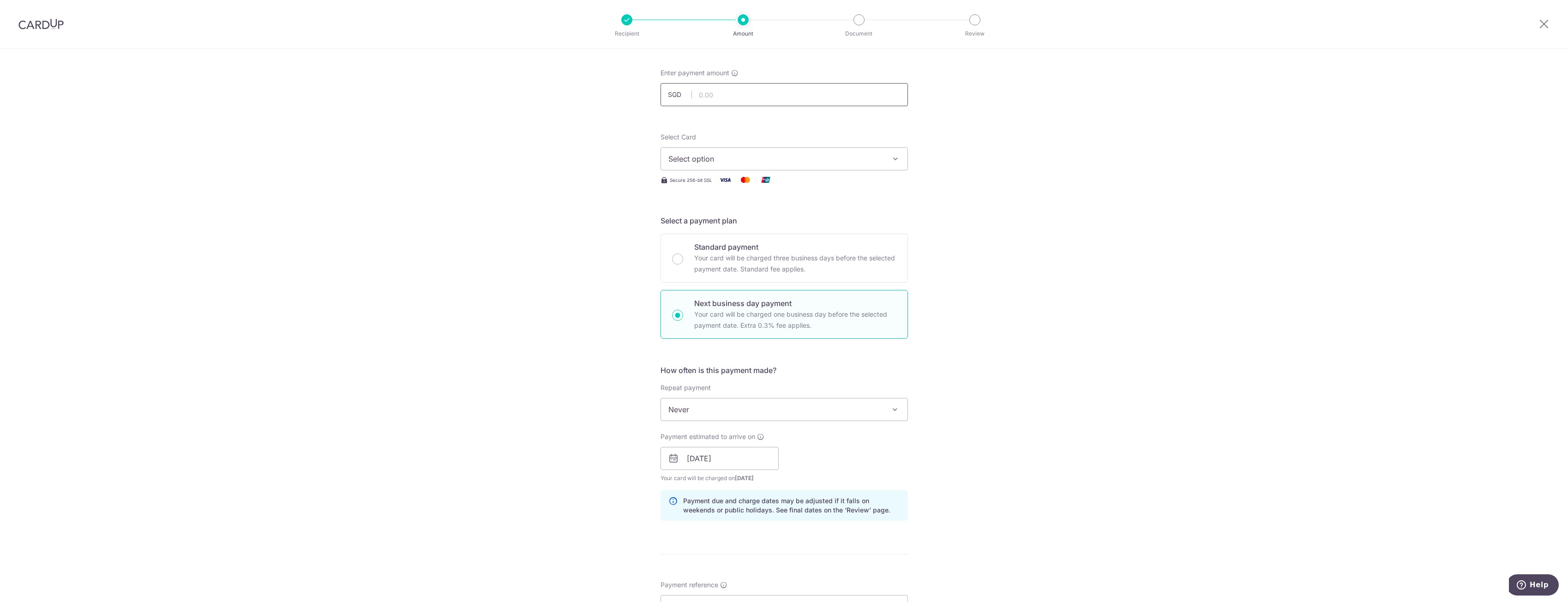
click at [731, 92] on input "text" at bounding box center [784, 95] width 247 height 23
type input "100,000.00"
drag, startPoint x: 1131, startPoint y: 212, endPoint x: 1142, endPoint y: 209, distance: 11.4
click at [1131, 212] on div "Tell us more about your payment Enter payment amount SGD 100,000.00 100000.00 R…" at bounding box center [784, 467] width 1568 height 918
click at [779, 165] on button "Select option" at bounding box center [784, 159] width 247 height 23
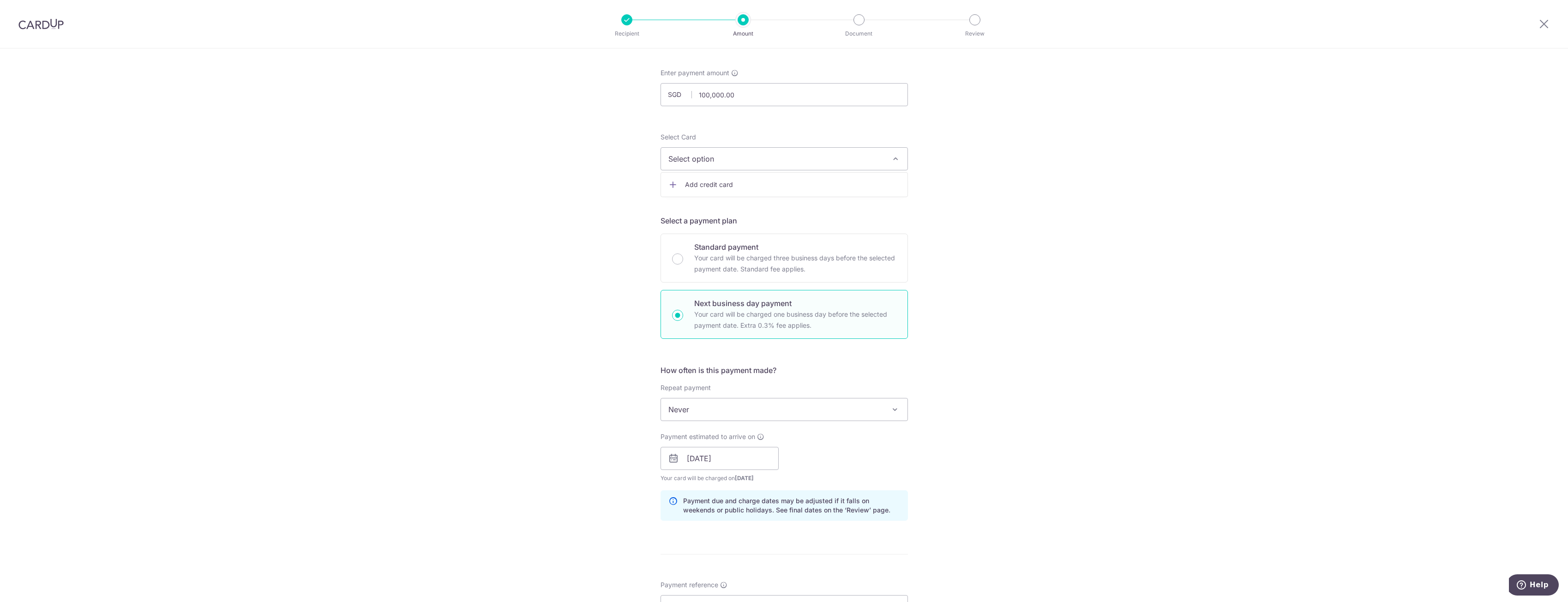
click at [737, 185] on span "Add credit card" at bounding box center [793, 185] width 215 height 9
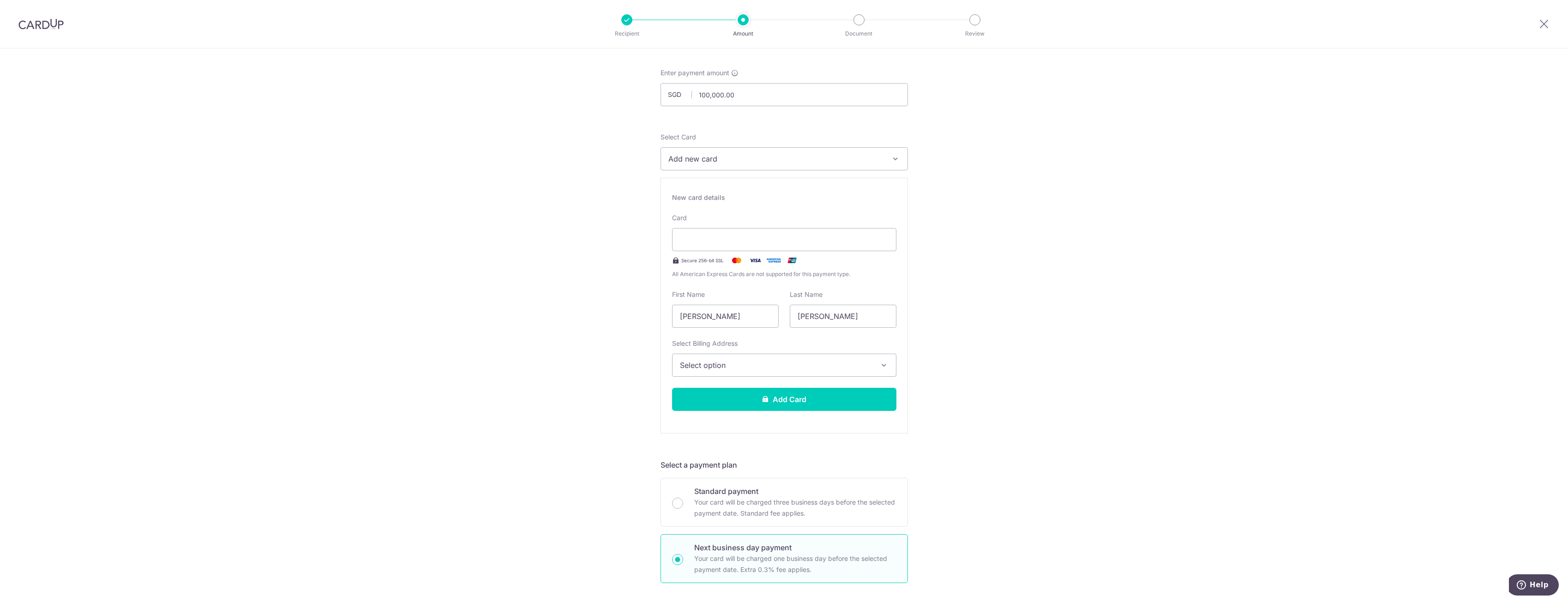
click at [685, 267] on div "Card Secure 256-bit SSL All American Express Cards are not supported for this p…" at bounding box center [784, 246] width 225 height 66
drag, startPoint x: 800, startPoint y: 251, endPoint x: 800, endPoint y: 244, distance: 7.0
click at [122, 6] on div "Recipient Amount Document Review Tell us more about your payment Enter payment …" at bounding box center [784, 301] width 1568 height 602
click at [800, 229] on div at bounding box center [784, 240] width 225 height 23
click at [778, 246] on div at bounding box center [784, 240] width 225 height 23
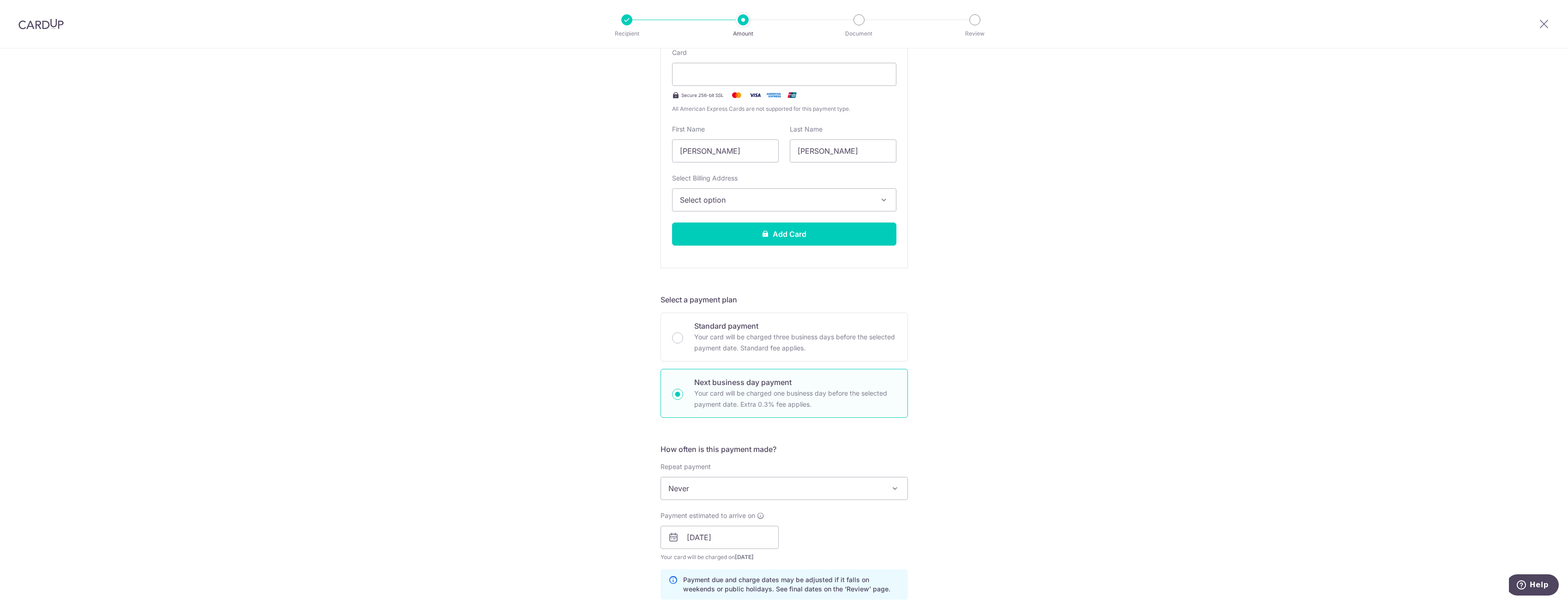
scroll to position [226, 0]
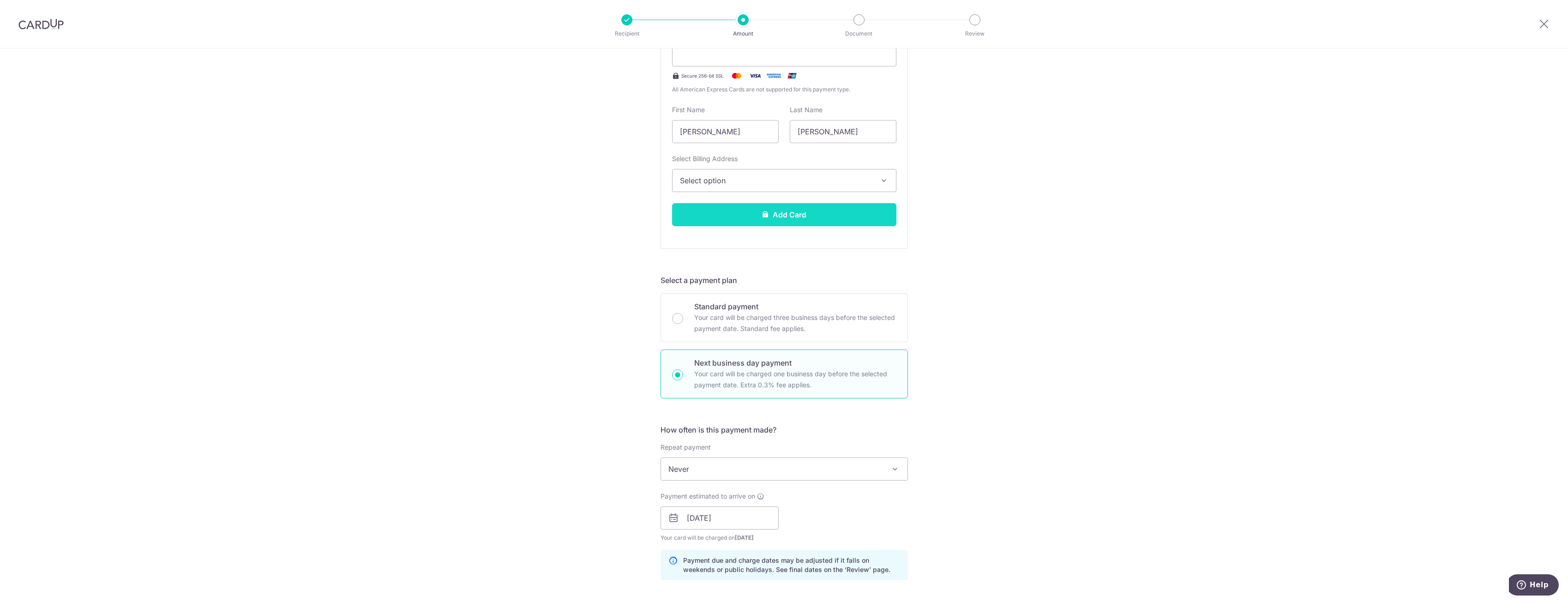
click at [807, 222] on button "Add Card" at bounding box center [784, 215] width 225 height 23
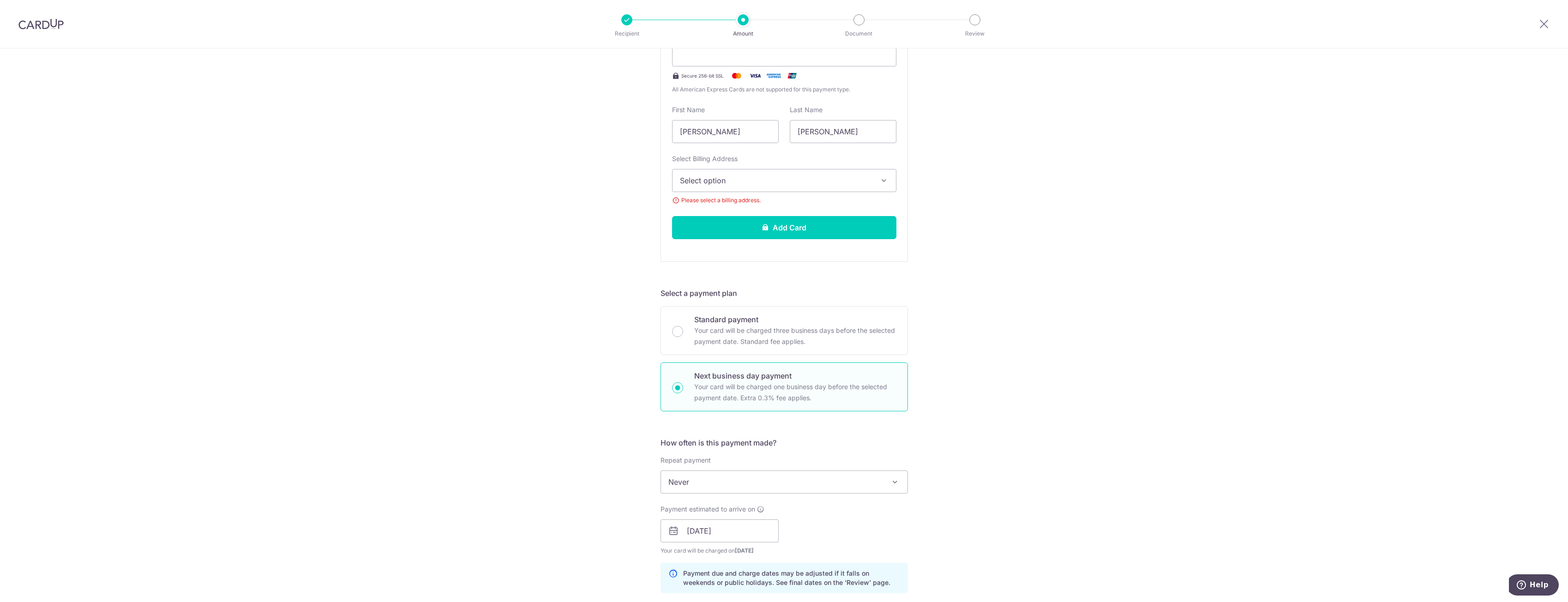
click at [800, 180] on span "Select option" at bounding box center [775, 180] width 192 height 11
click at [790, 205] on span "Add Billing Address" at bounding box center [792, 206] width 192 height 9
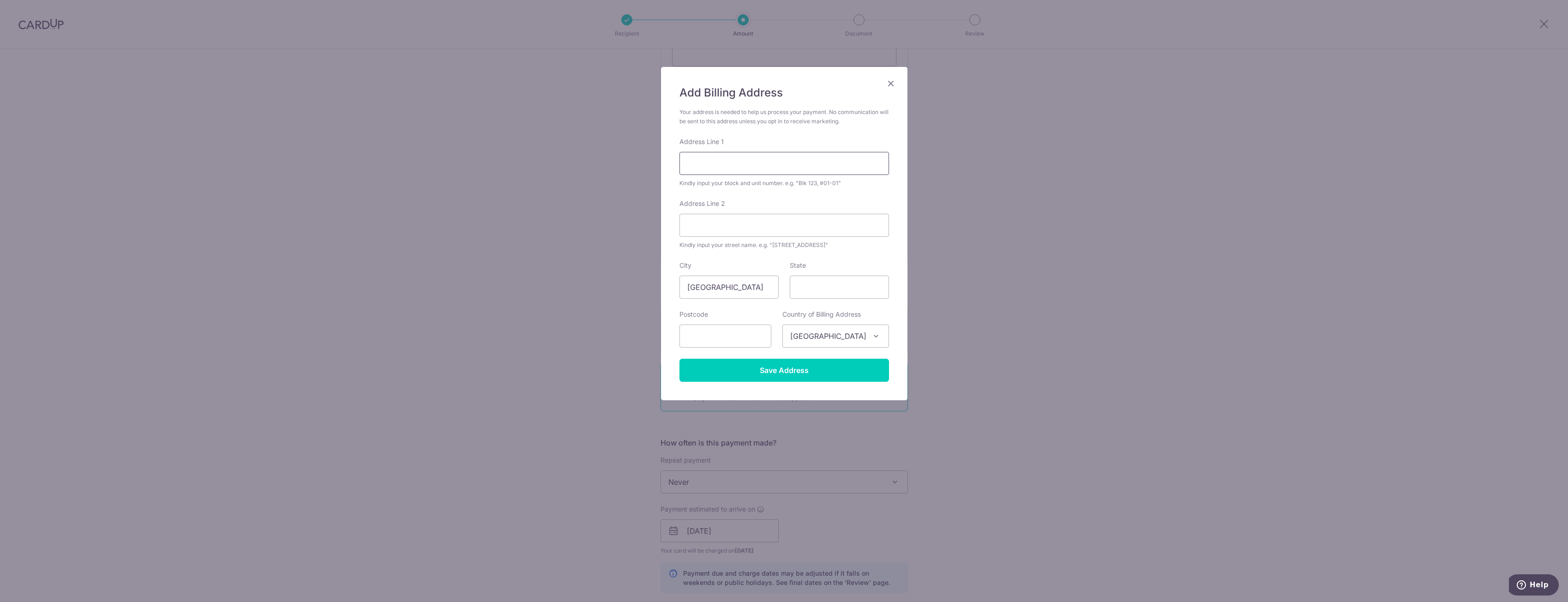
click at [752, 165] on input "Address Line 1" at bounding box center [784, 163] width 209 height 23
type input "28 bin tong park"
type input "269808"
click at [816, 291] on input "State" at bounding box center [839, 287] width 99 height 23
type input "singapore"
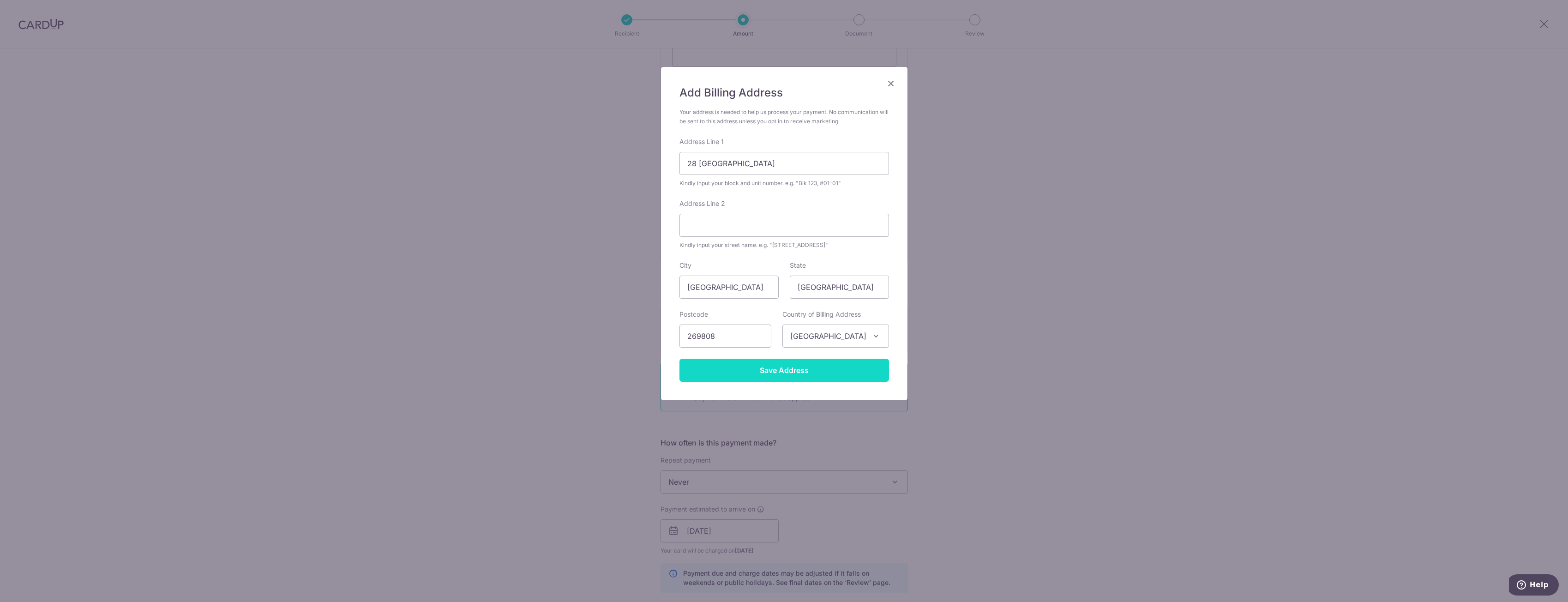
click at [788, 377] on input "Save Address" at bounding box center [784, 371] width 209 height 23
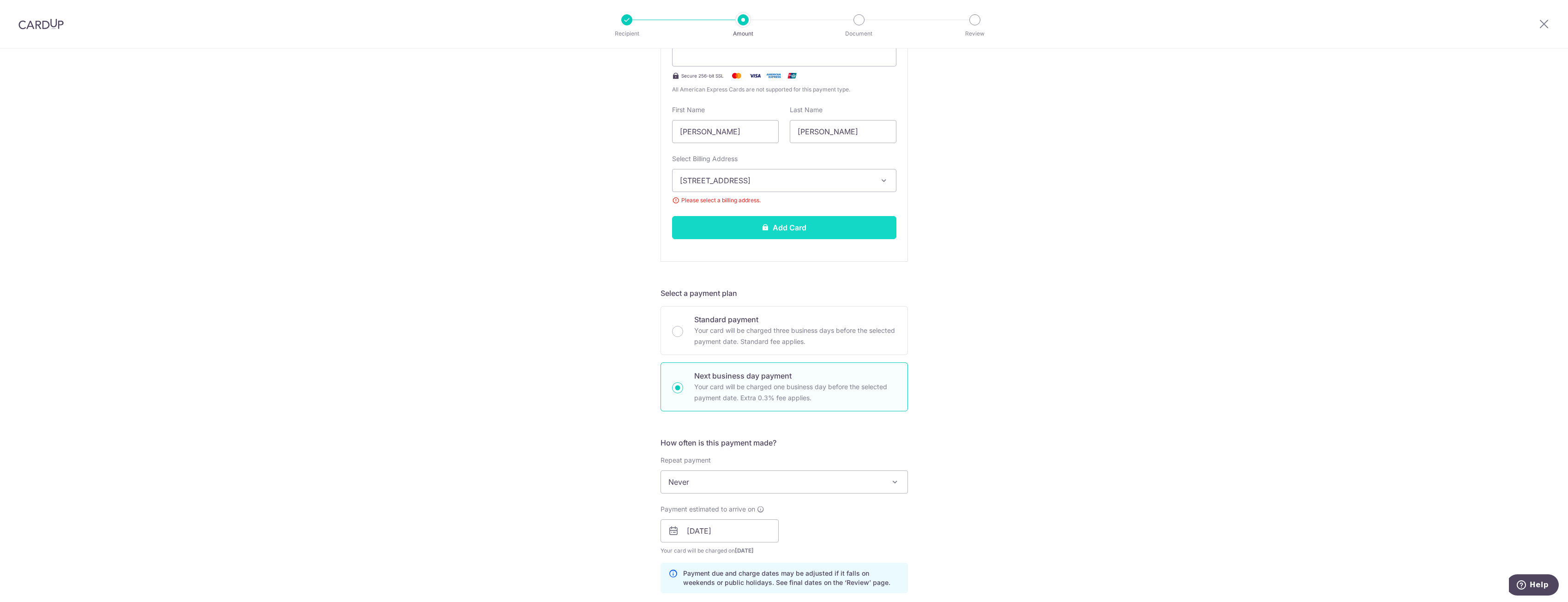
click at [803, 227] on button "Add Card" at bounding box center [784, 228] width 225 height 23
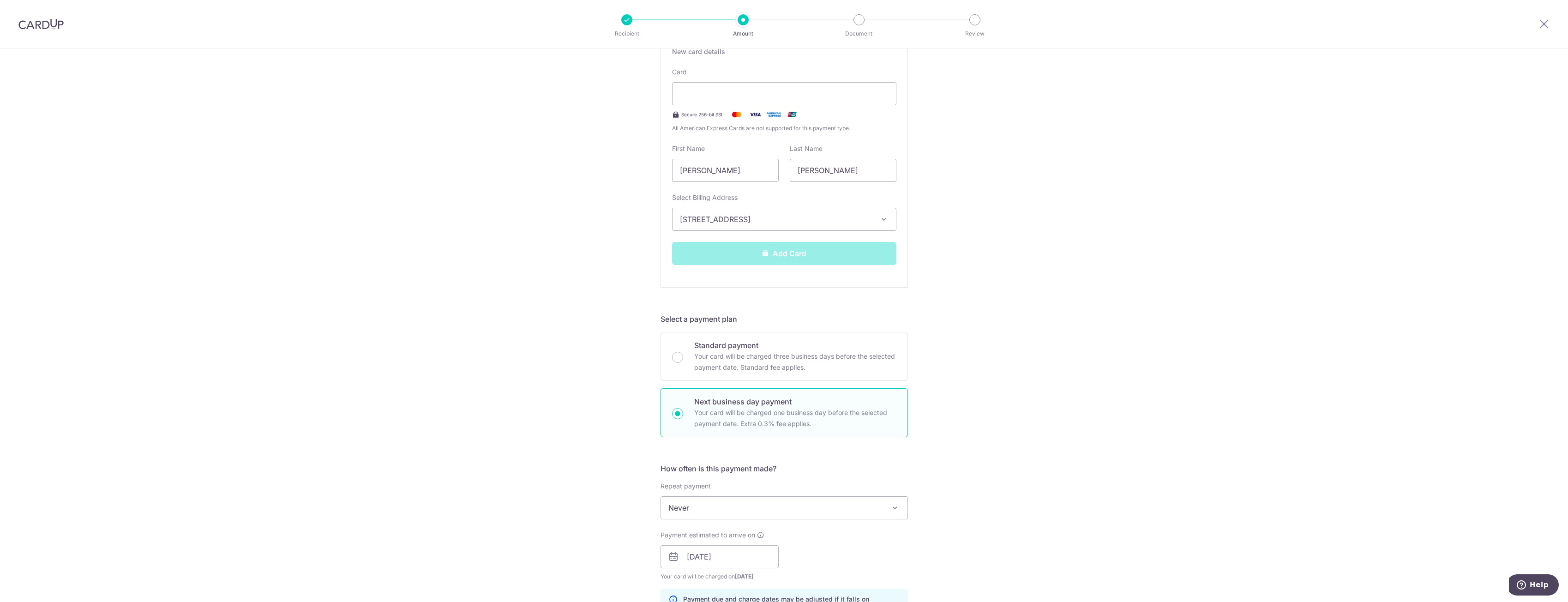
scroll to position [134, 0]
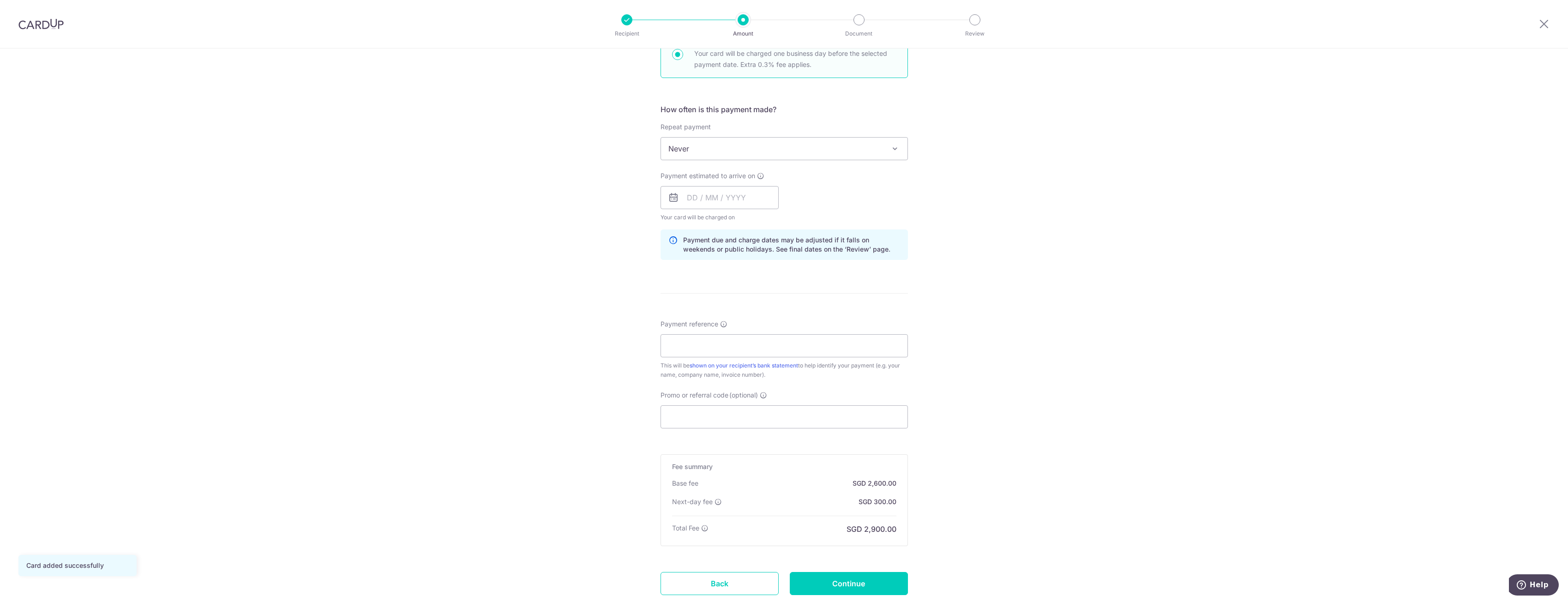
scroll to position [364, 0]
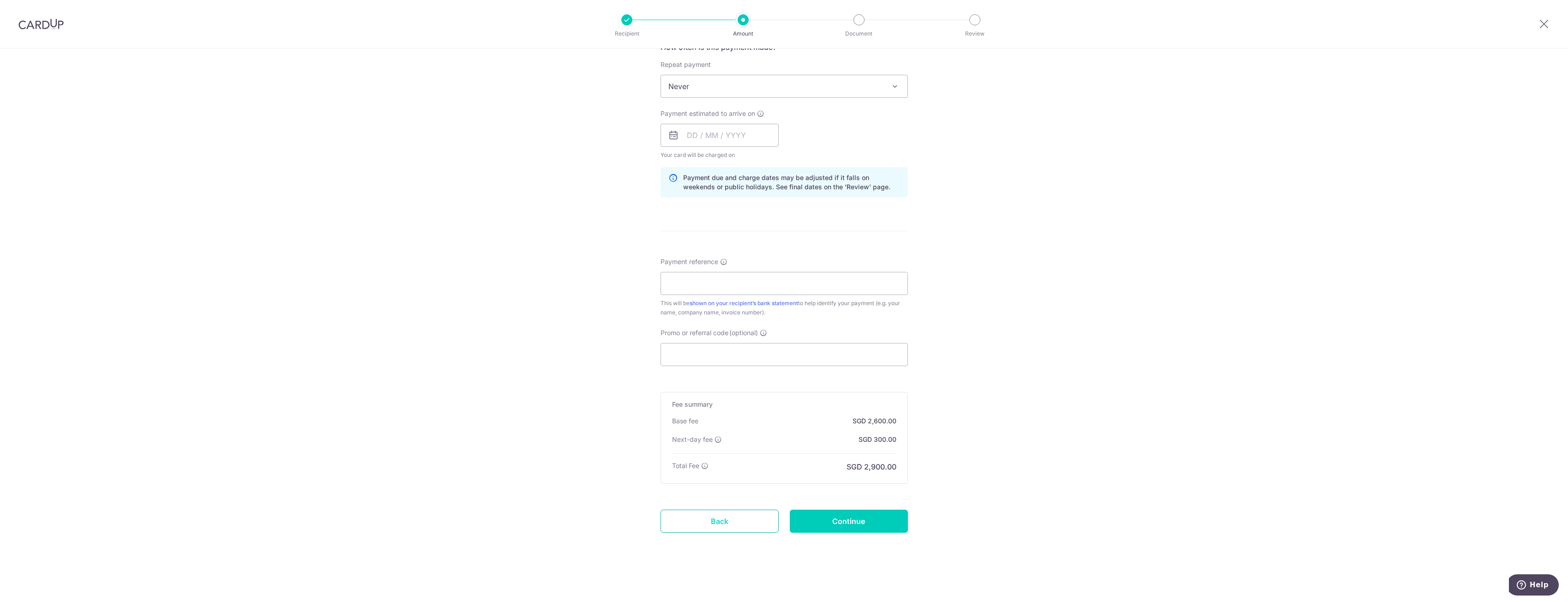
click at [765, 518] on link "Back" at bounding box center [719, 521] width 118 height 23
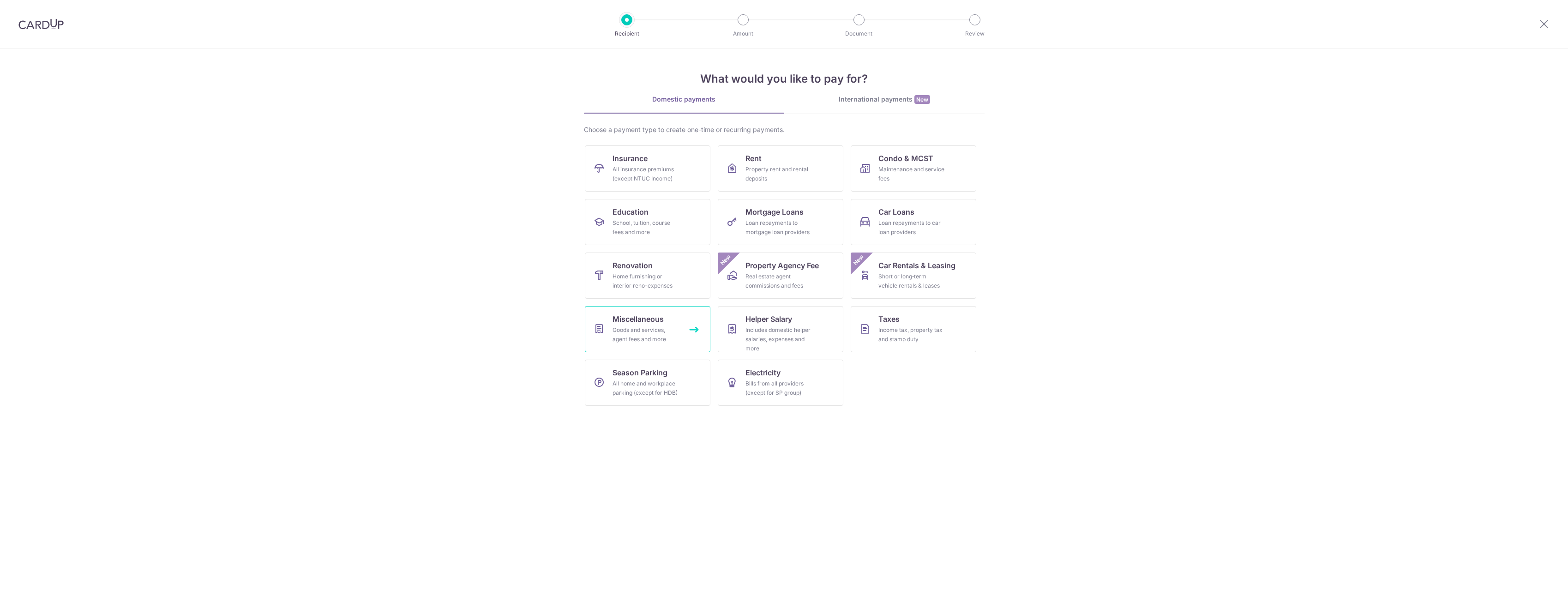
click at [651, 343] on div "Goods and services, agent fees and more" at bounding box center [645, 335] width 66 height 18
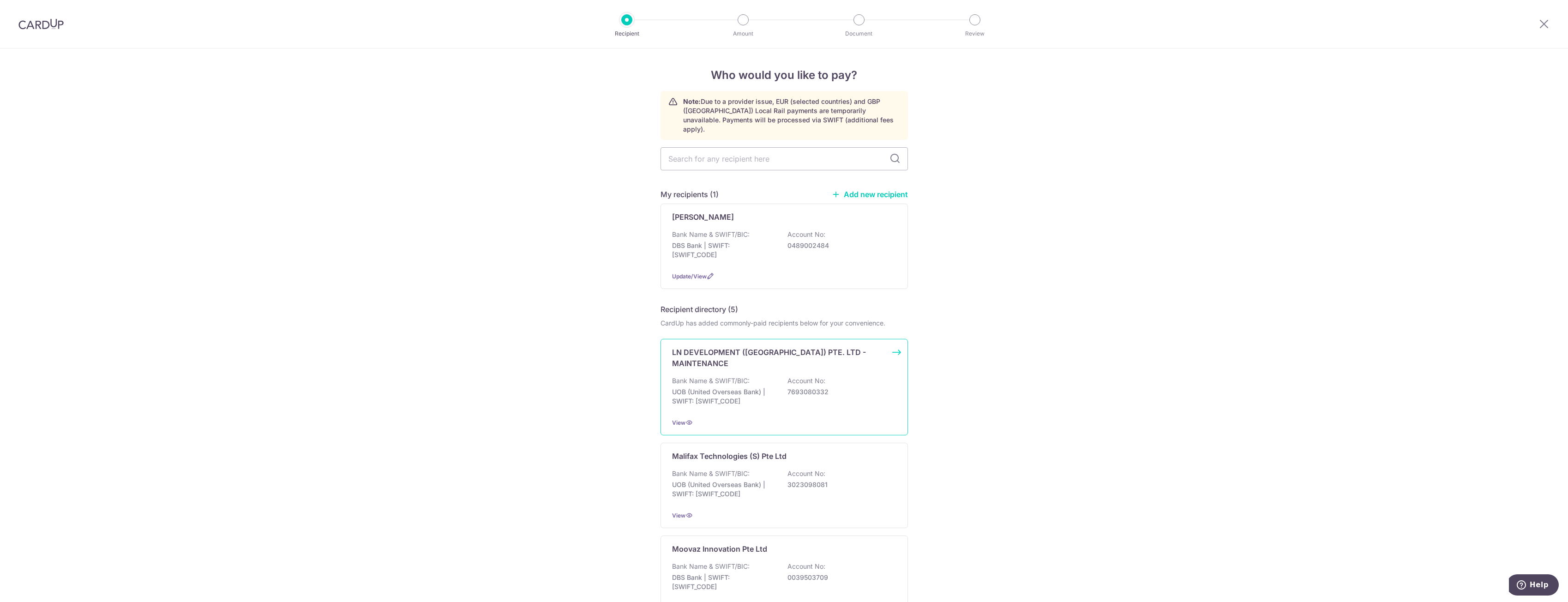
click at [770, 244] on p "DBS Bank | SWIFT: [SWIFT_CODE]" at bounding box center [723, 251] width 103 height 18
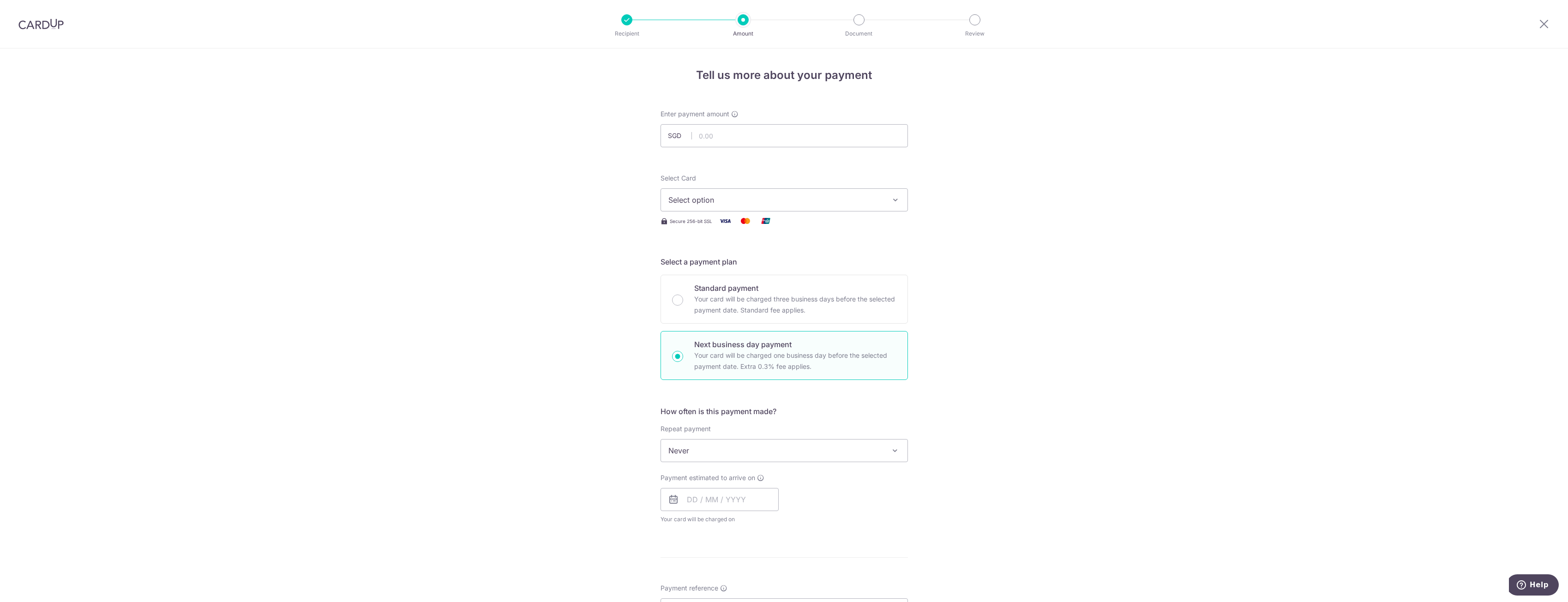
click at [745, 194] on span "Select option" at bounding box center [776, 199] width 215 height 11
click at [754, 252] on li "Your Cards" at bounding box center [784, 244] width 247 height 21
click at [736, 206] on button "Select option" at bounding box center [784, 200] width 247 height 23
click at [679, 269] on img at bounding box center [677, 266] width 18 height 11
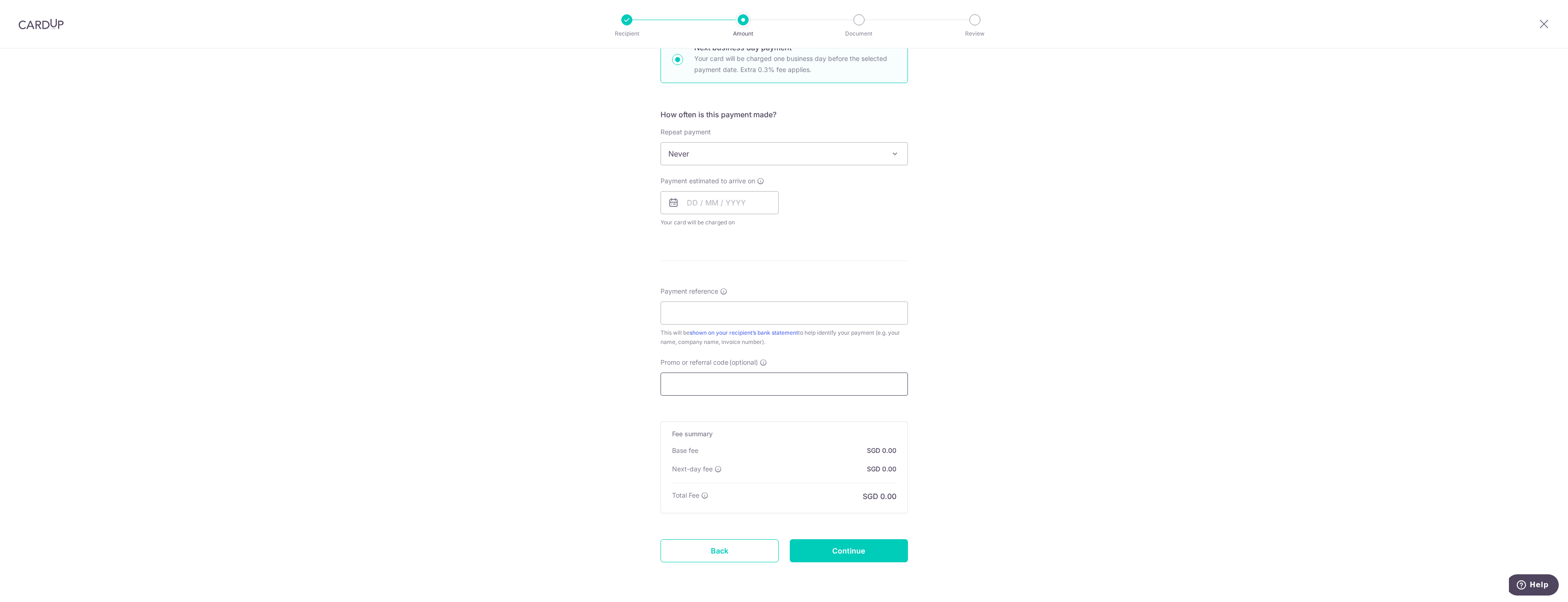
scroll to position [326, 0]
